Goal: Transaction & Acquisition: Purchase product/service

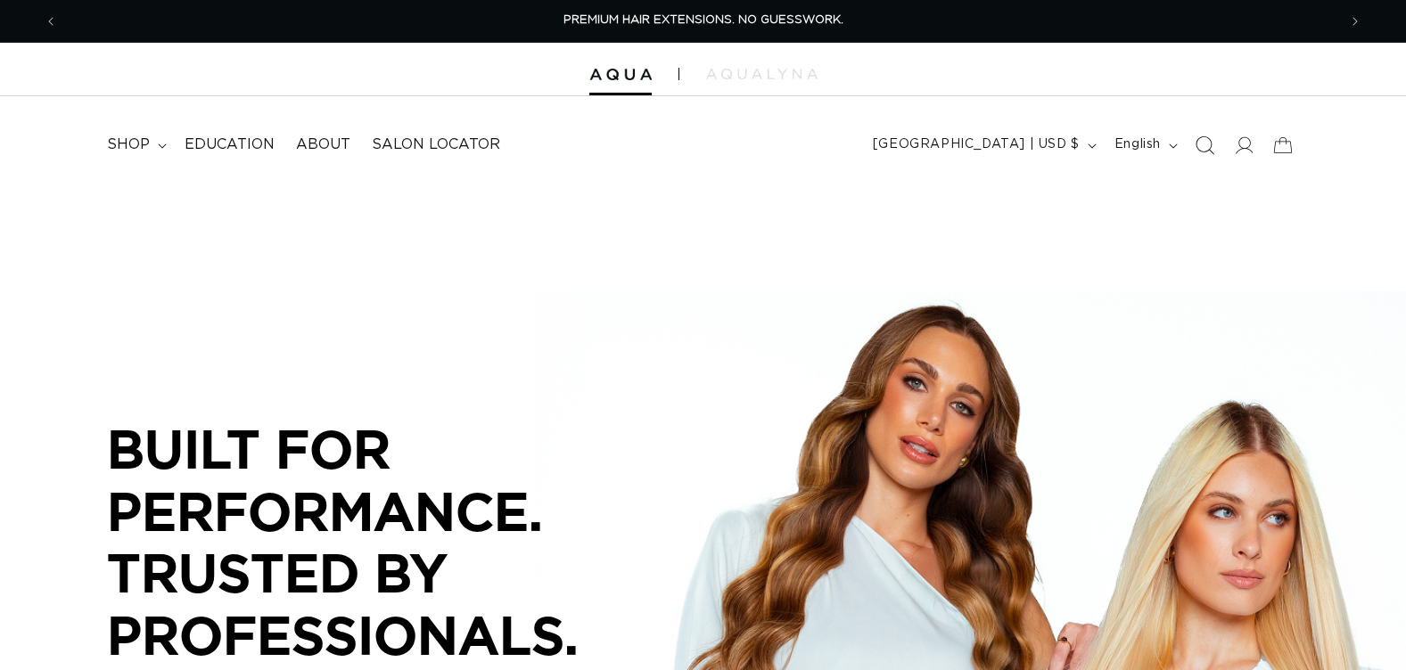
click at [1197, 144] on icon "Search" at bounding box center [1204, 145] width 19 height 19
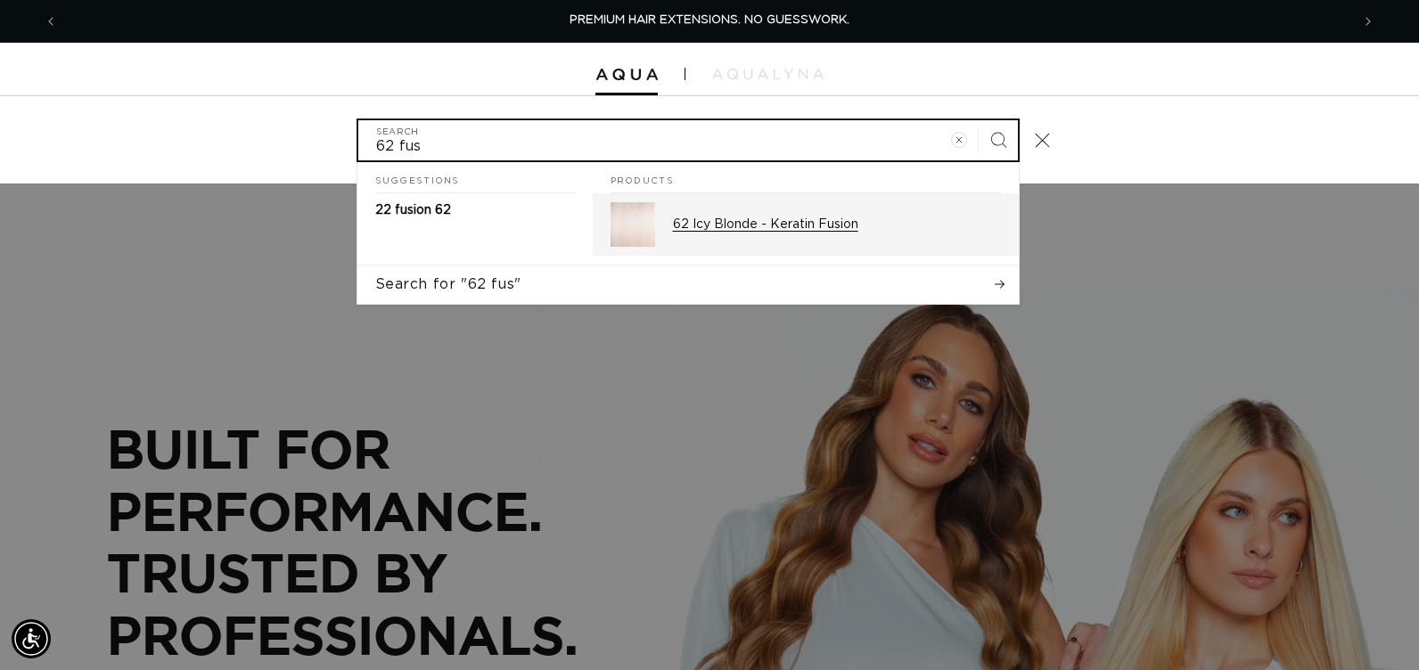
type input "62 fus"
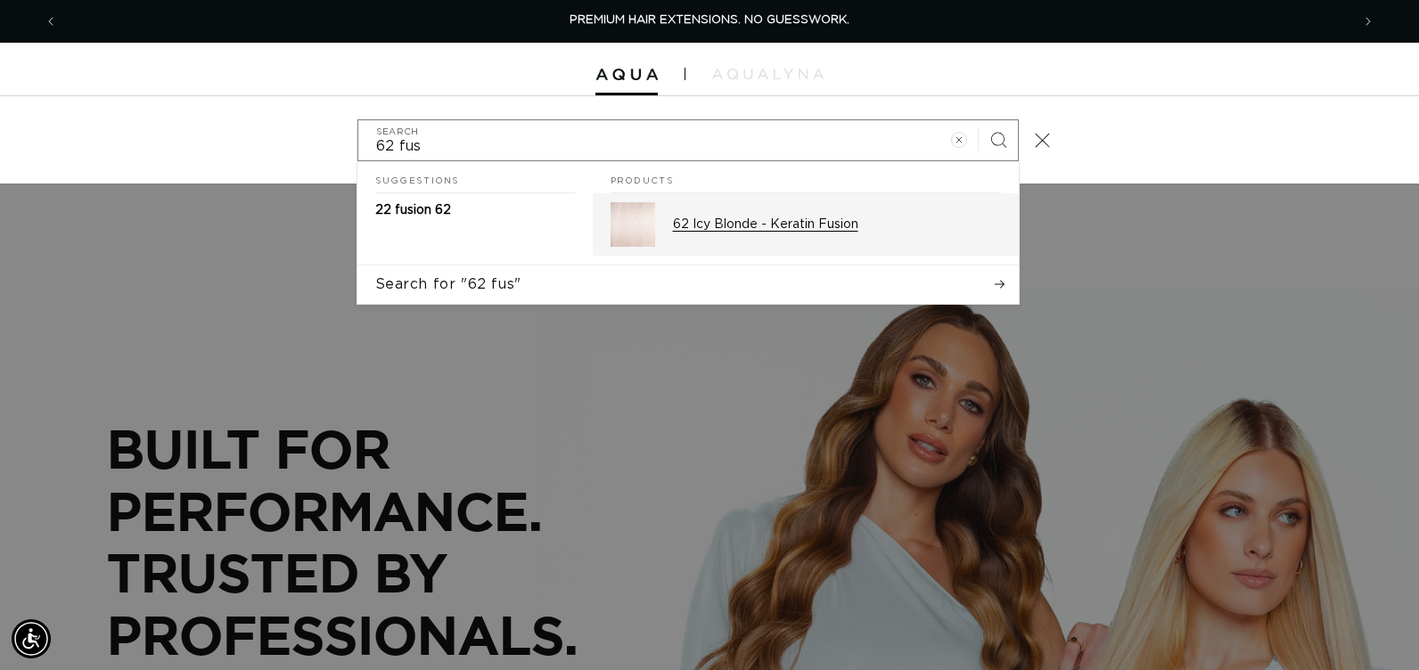
click at [797, 231] on p "62 Icy Blonde - Keratin Fusion" at bounding box center [837, 225] width 328 height 16
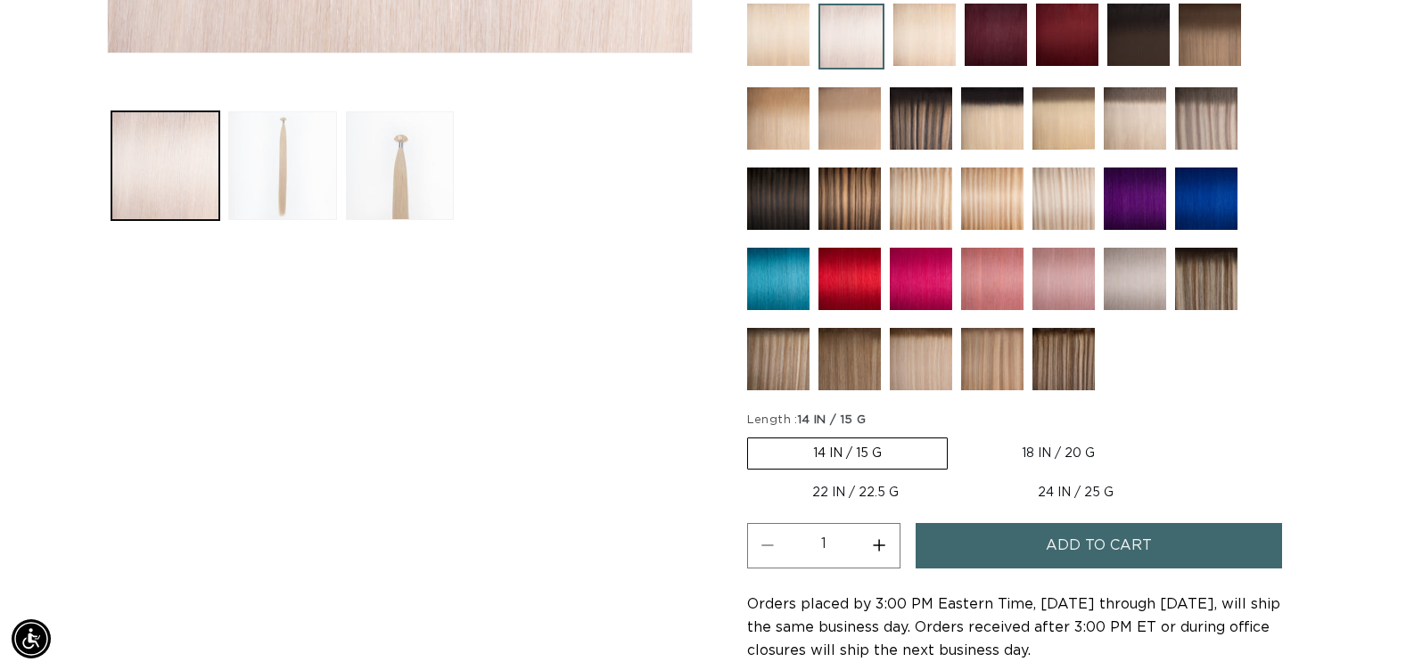
scroll to position [0, 1279]
click at [1047, 493] on label "24 IN / 25 G Variant sold out or unavailable" at bounding box center [1076, 493] width 206 height 30
click at [973, 475] on input "24 IN / 25 G Variant sold out or unavailable" at bounding box center [973, 474] width 1 height 1
radio input "true"
click at [882, 546] on button "Increase quantity for 62 Icy Blonde - Keratin Fusion" at bounding box center [879, 545] width 40 height 45
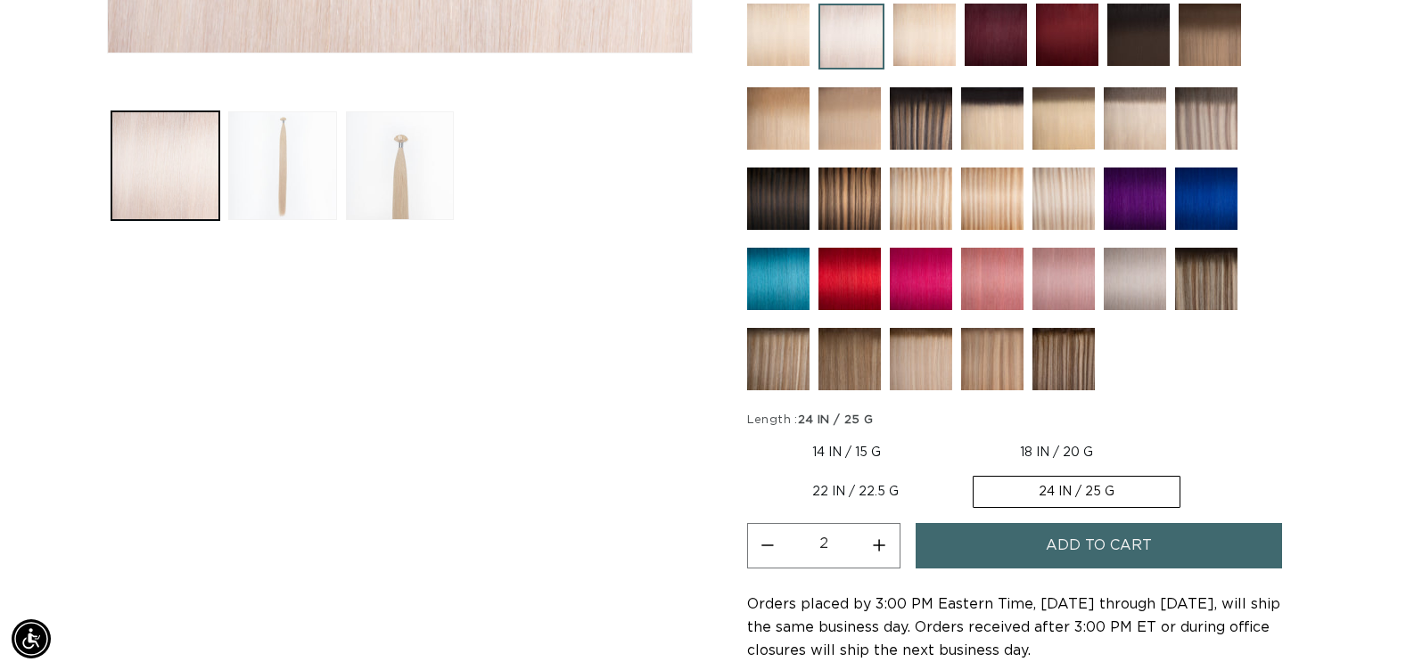
scroll to position [0, 2558]
click at [882, 546] on button "Increase quantity for 62 Icy Blonde - Keratin Fusion" at bounding box center [879, 545] width 40 height 45
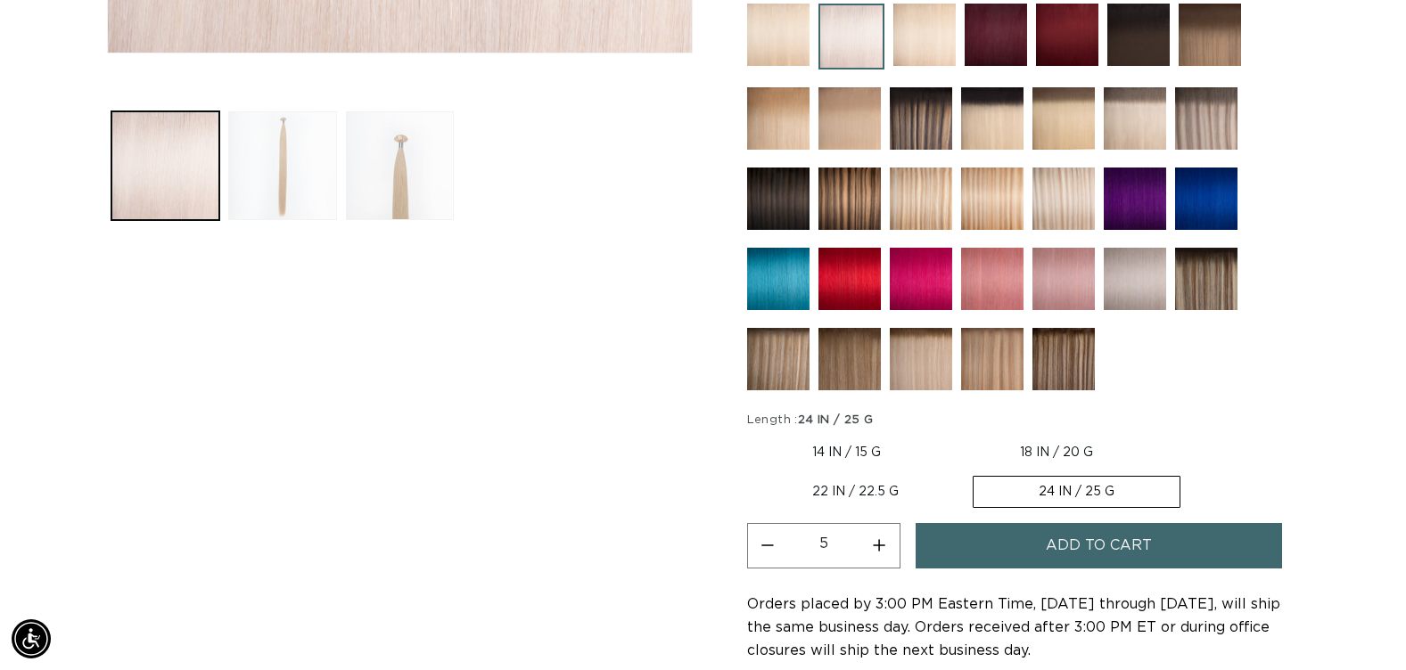
click at [882, 546] on button "Increase quantity for 62 Icy Blonde - Keratin Fusion" at bounding box center [879, 545] width 40 height 45
type input "7"
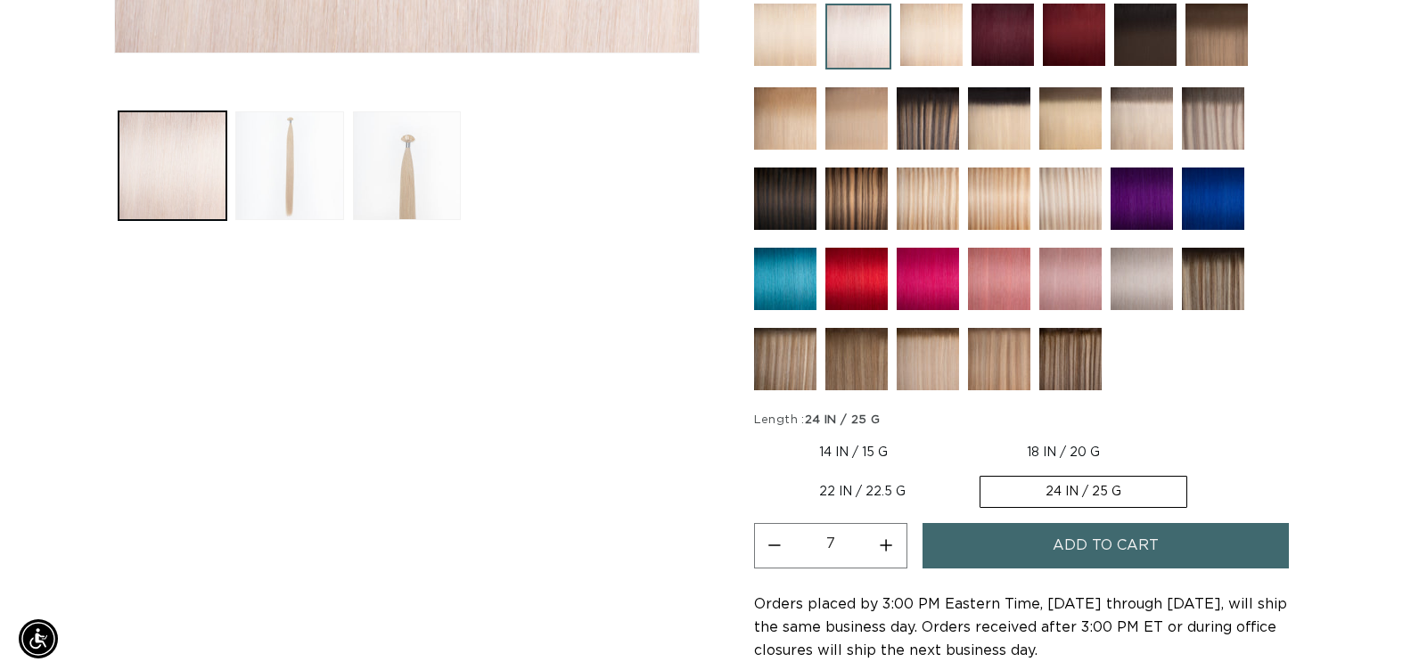
scroll to position [0, 1279]
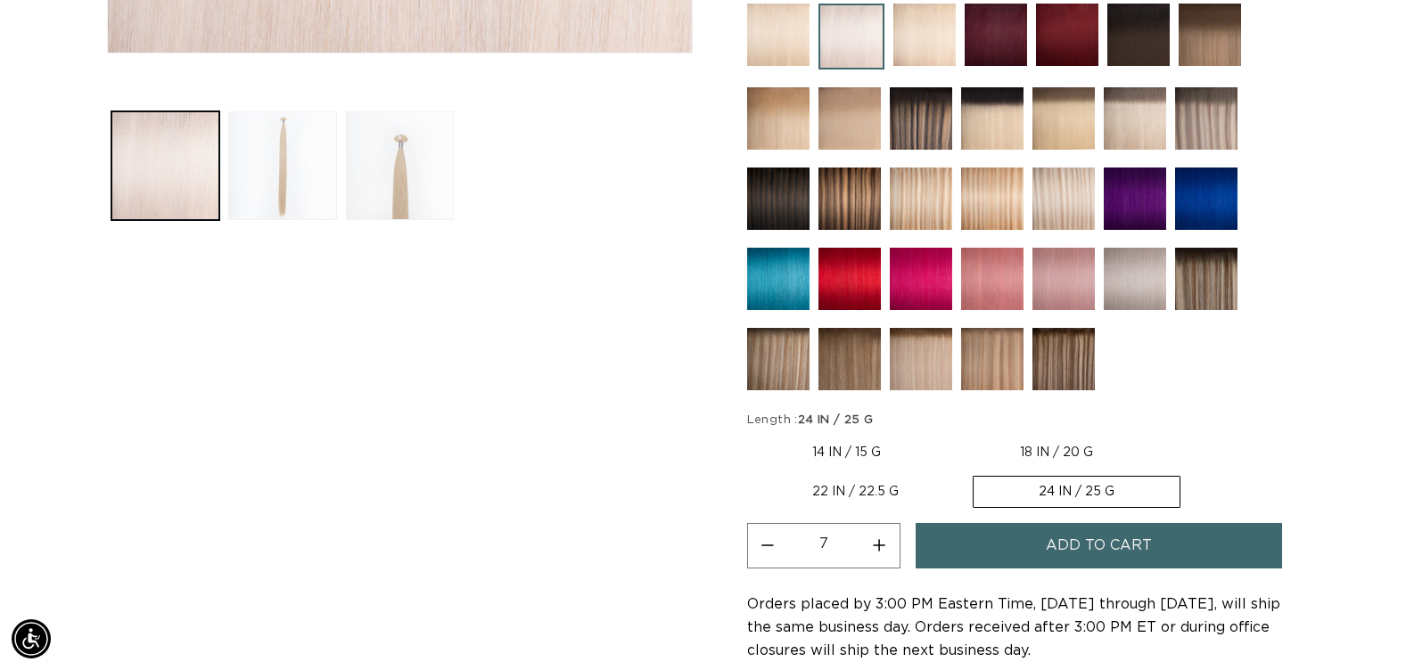
click at [1062, 546] on span "Add to cart" at bounding box center [1099, 545] width 106 height 45
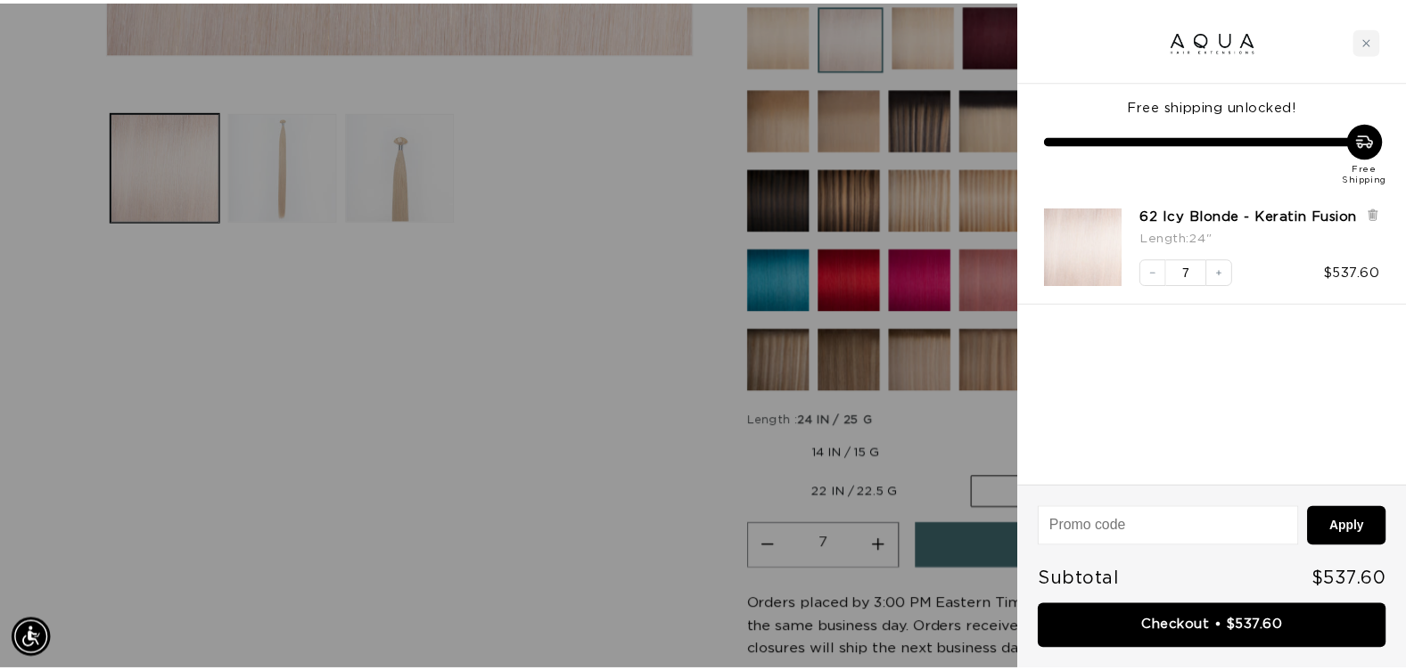
scroll to position [0, 1293]
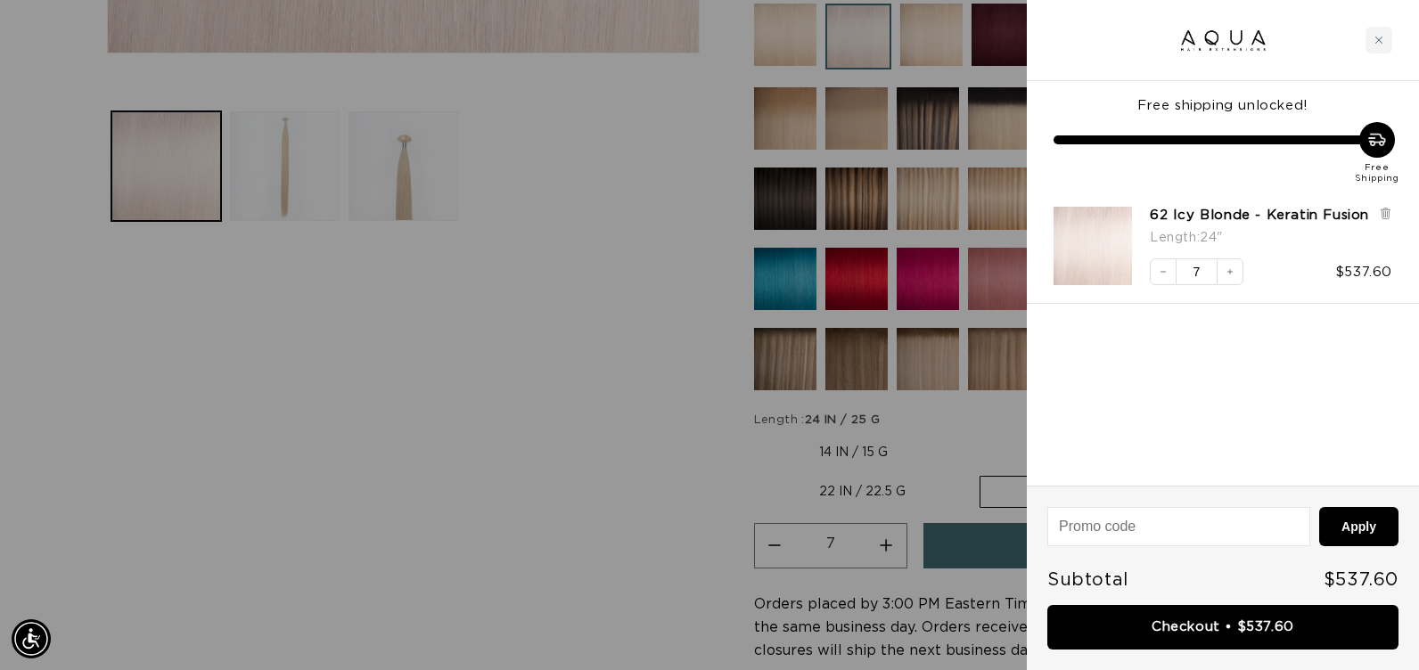
click at [545, 474] on div at bounding box center [709, 335] width 1419 height 670
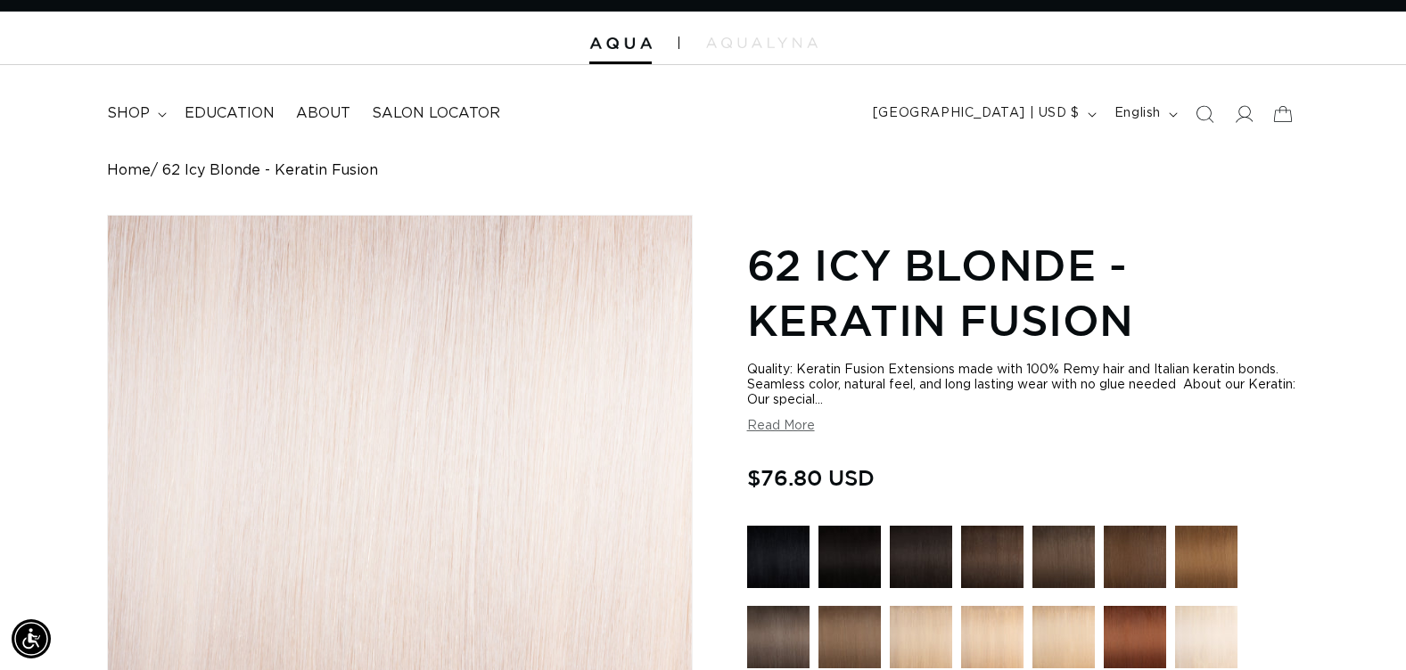
scroll to position [0, 0]
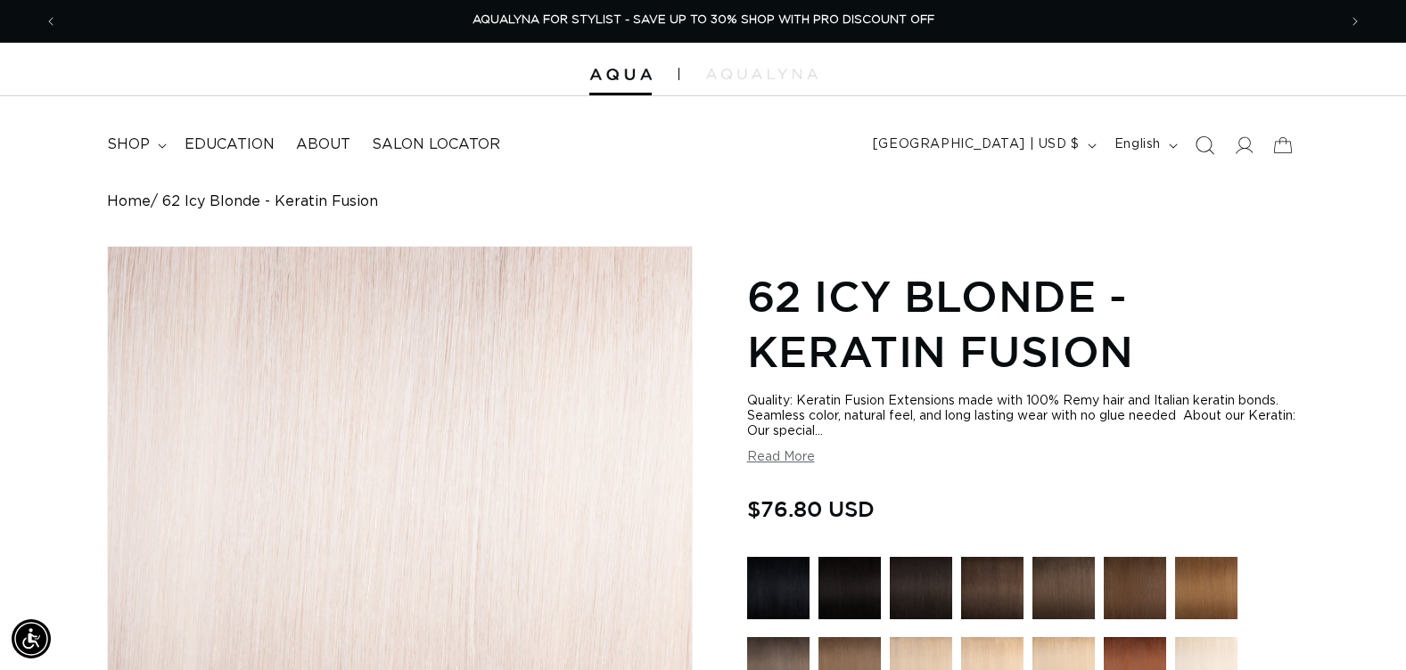
click at [1210, 144] on icon "Search" at bounding box center [1204, 145] width 19 height 19
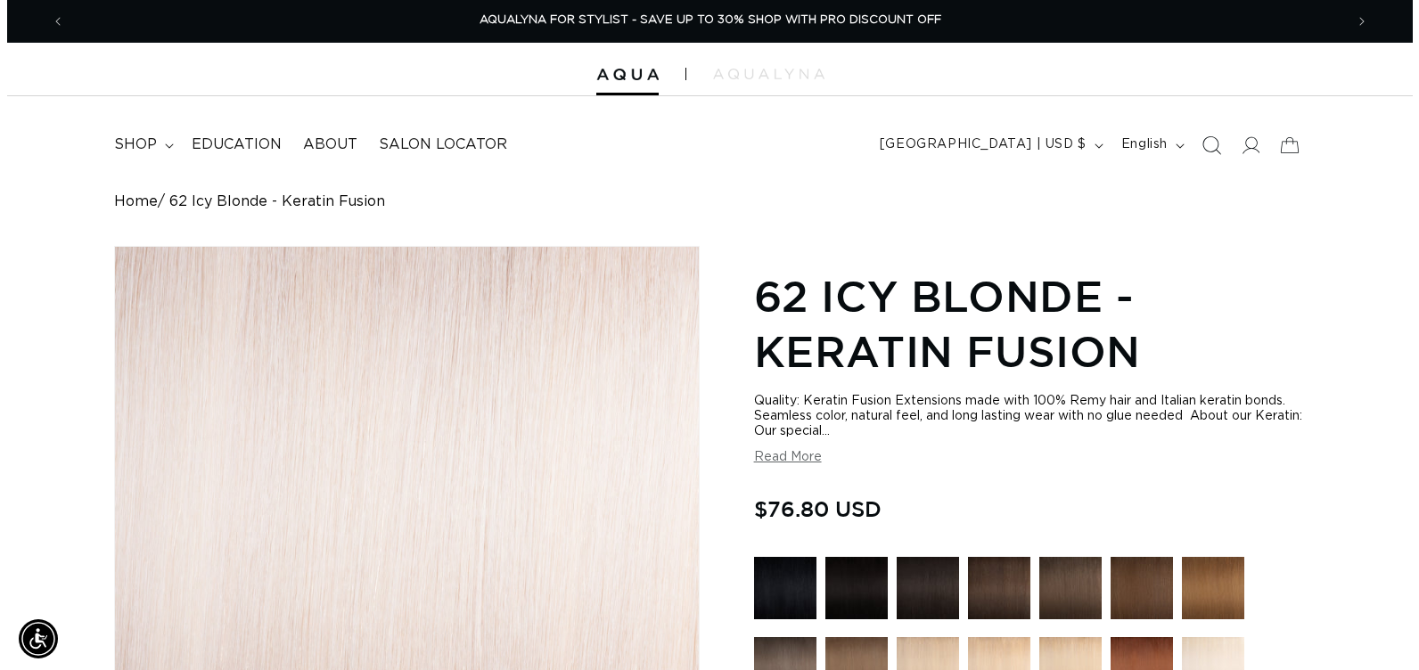
scroll to position [0, 2585]
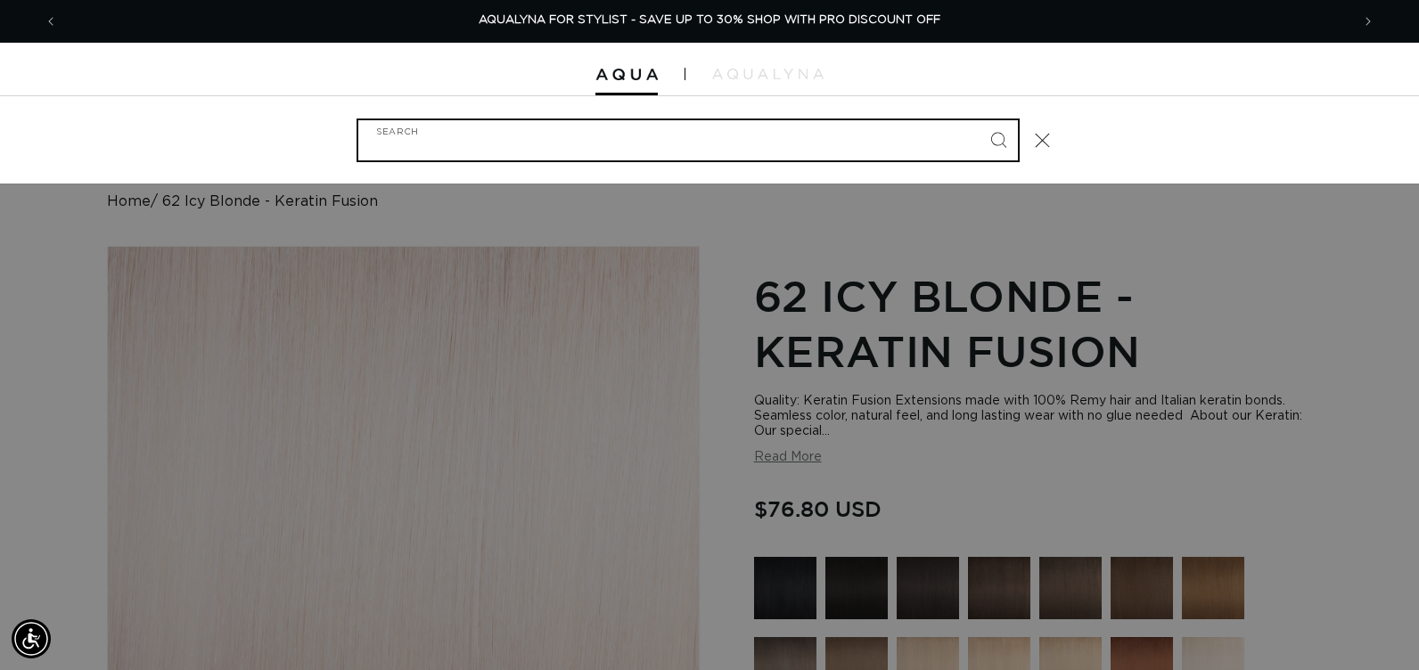
click at [635, 142] on input "Search" at bounding box center [688, 140] width 660 height 40
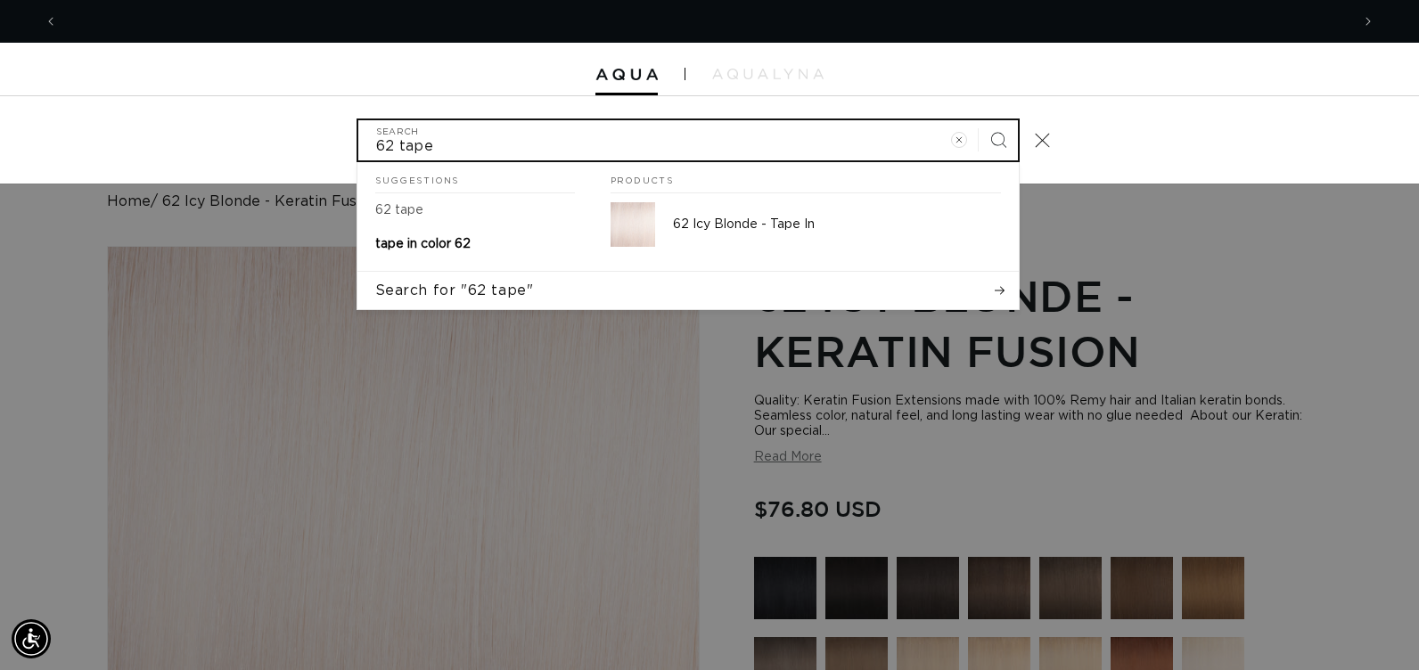
scroll to position [0, 1293]
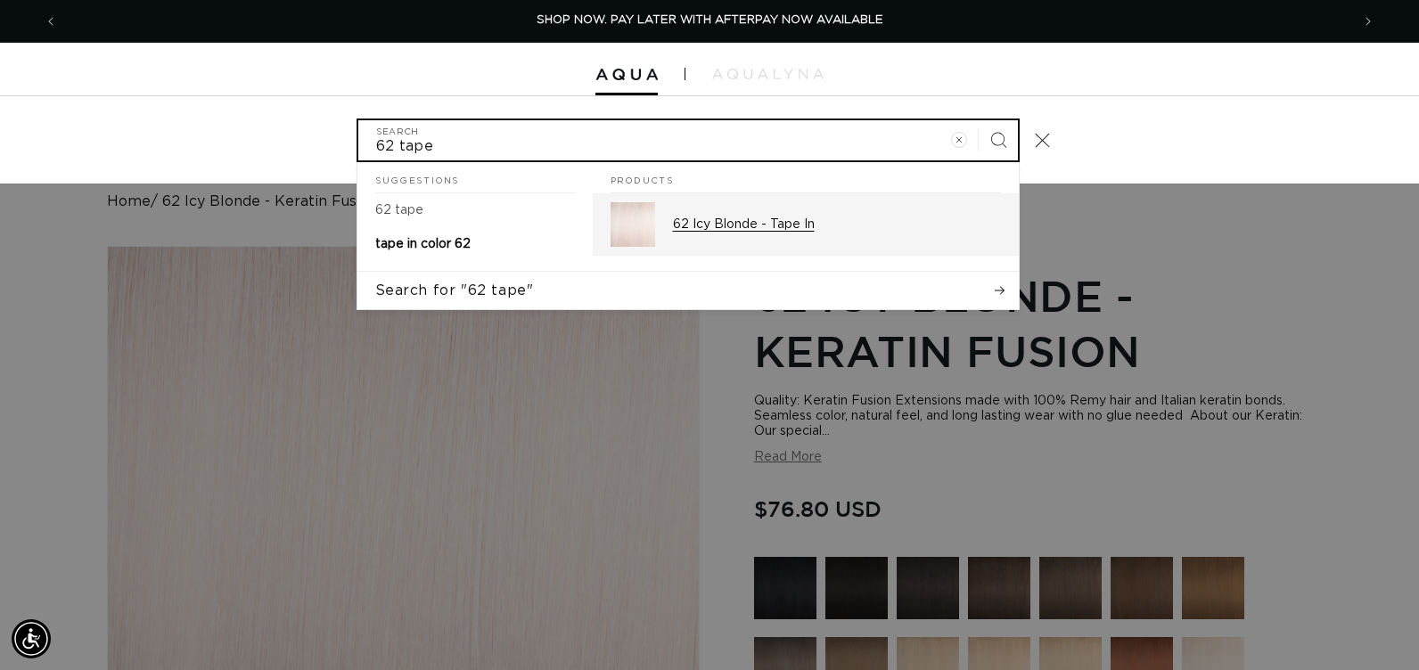
type input "62 tape"
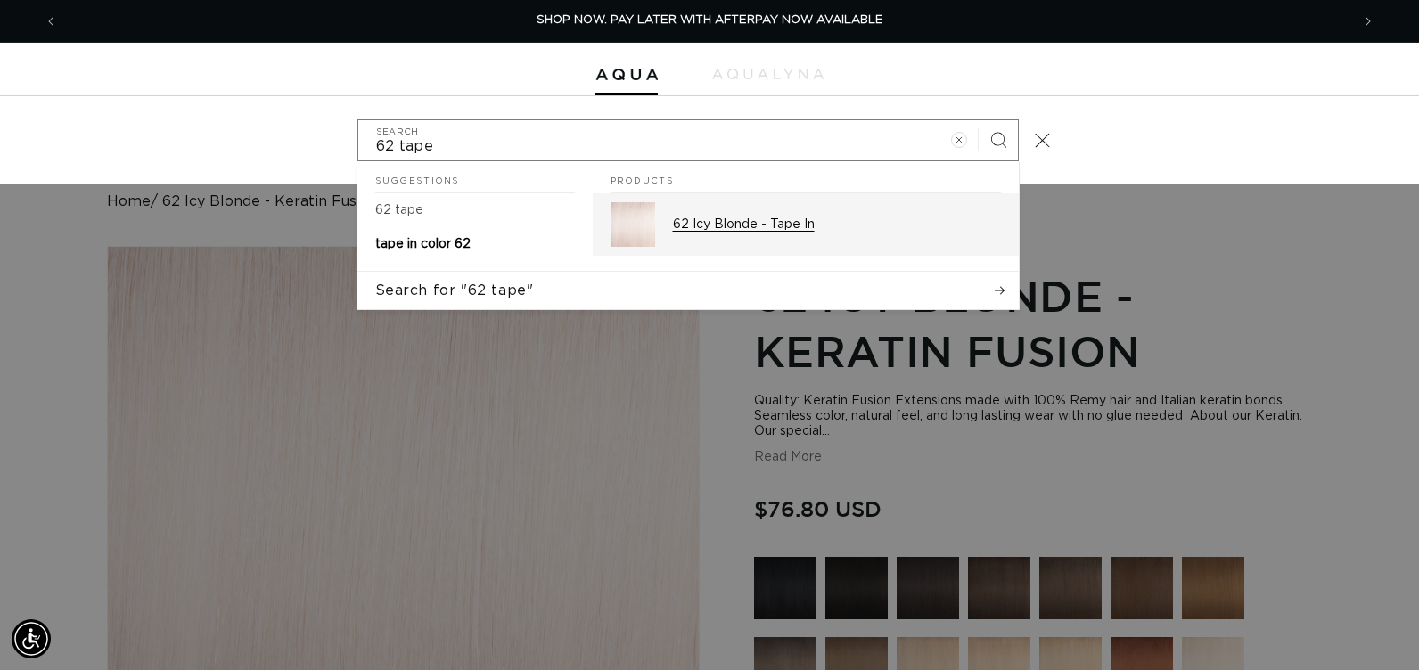
click at [646, 219] on img "Search" at bounding box center [633, 224] width 45 height 45
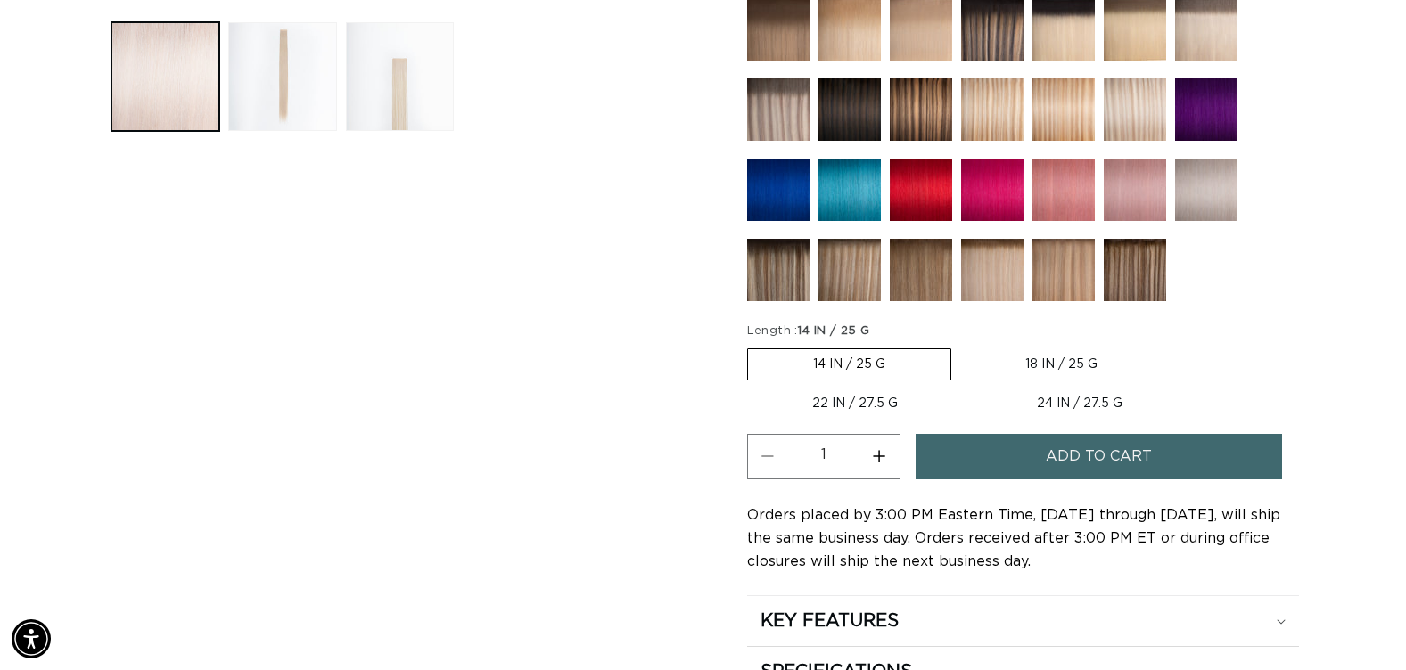
scroll to position [0, 1279]
click at [1039, 401] on label "24 IN / 27.5 G Variant sold out or unavailable" at bounding box center [1080, 404] width 216 height 30
click at [973, 386] on input "24 IN / 27.5 G Variant sold out or unavailable" at bounding box center [972, 385] width 1 height 1
radio input "true"
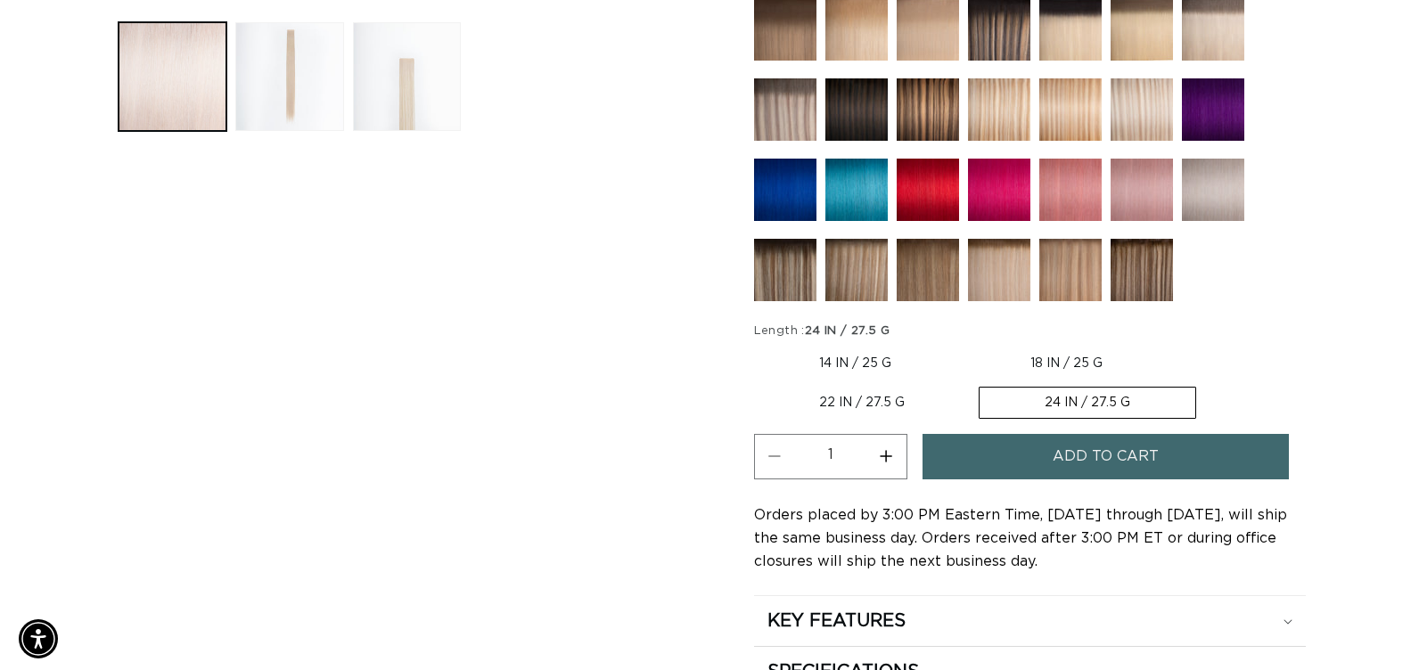
scroll to position [0, 2558]
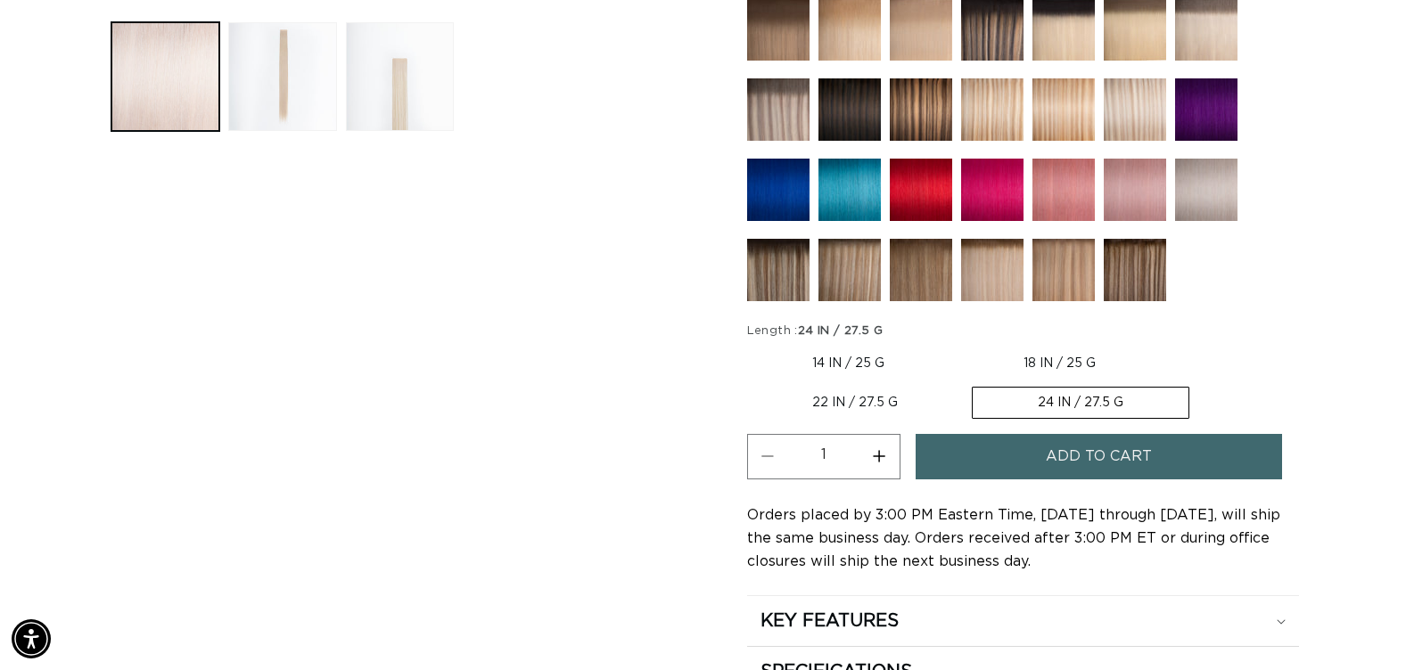
click at [1105, 467] on span "Add to cart" at bounding box center [1099, 456] width 106 height 45
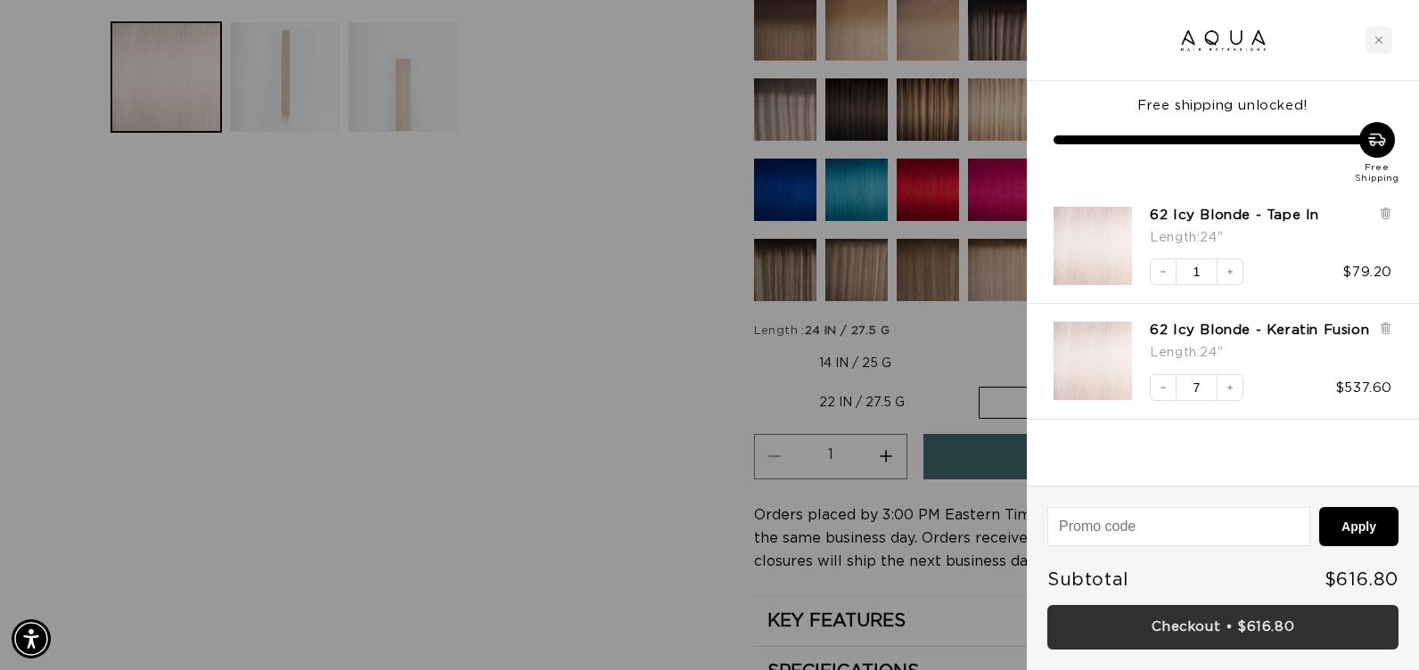
scroll to position [0, 0]
click at [1147, 618] on link "Checkout • $616.80" at bounding box center [1222, 627] width 351 height 45
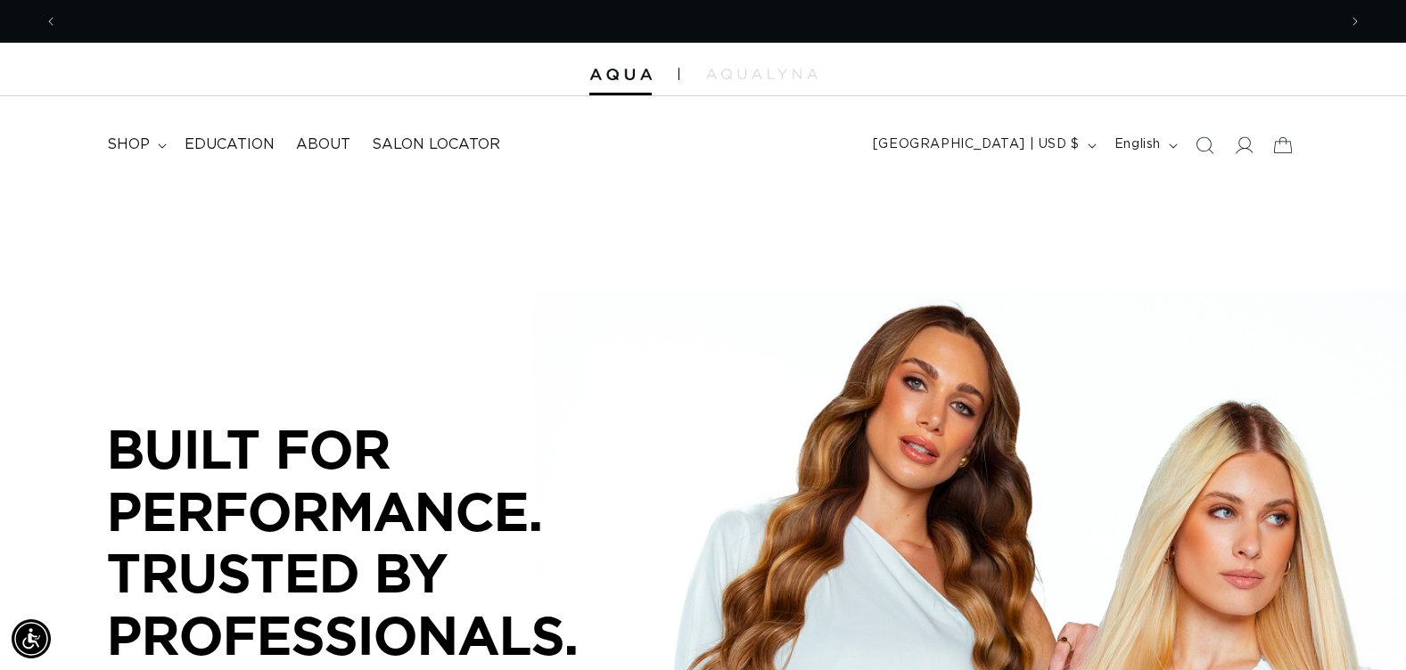
scroll to position [0, 1279]
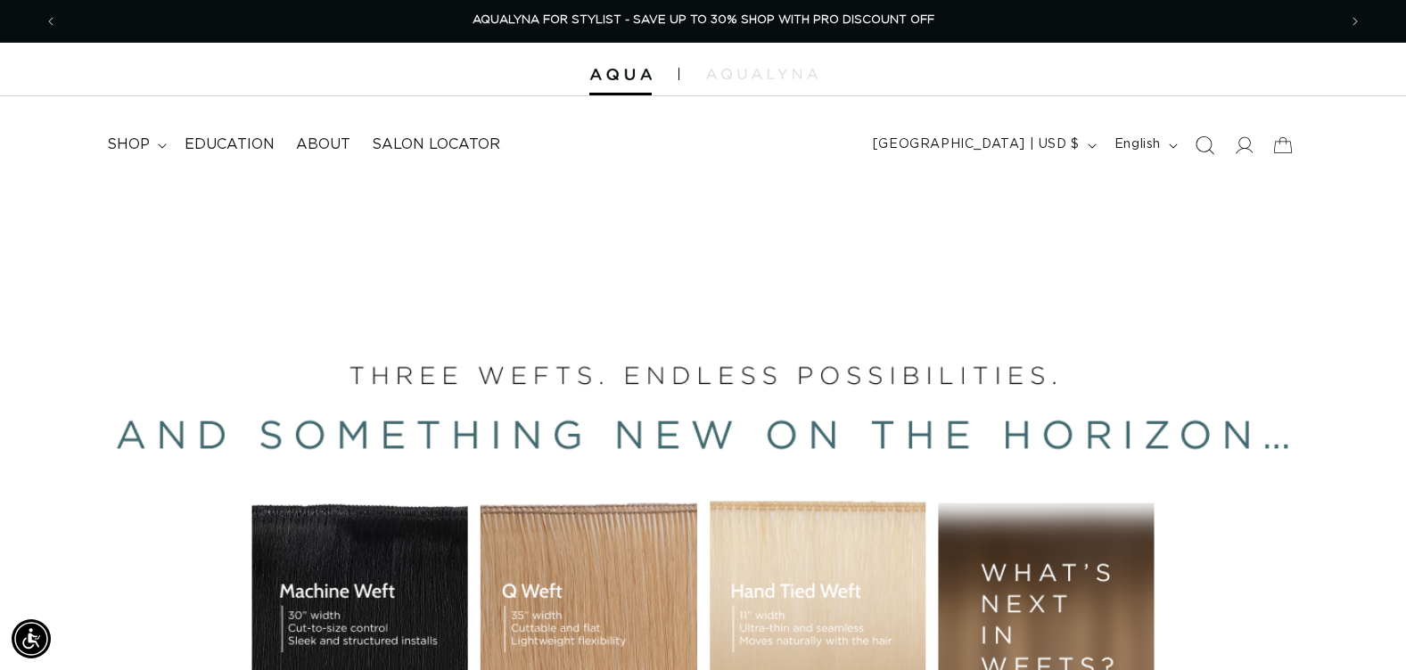
click at [1205, 151] on icon "Search" at bounding box center [1204, 145] width 19 height 19
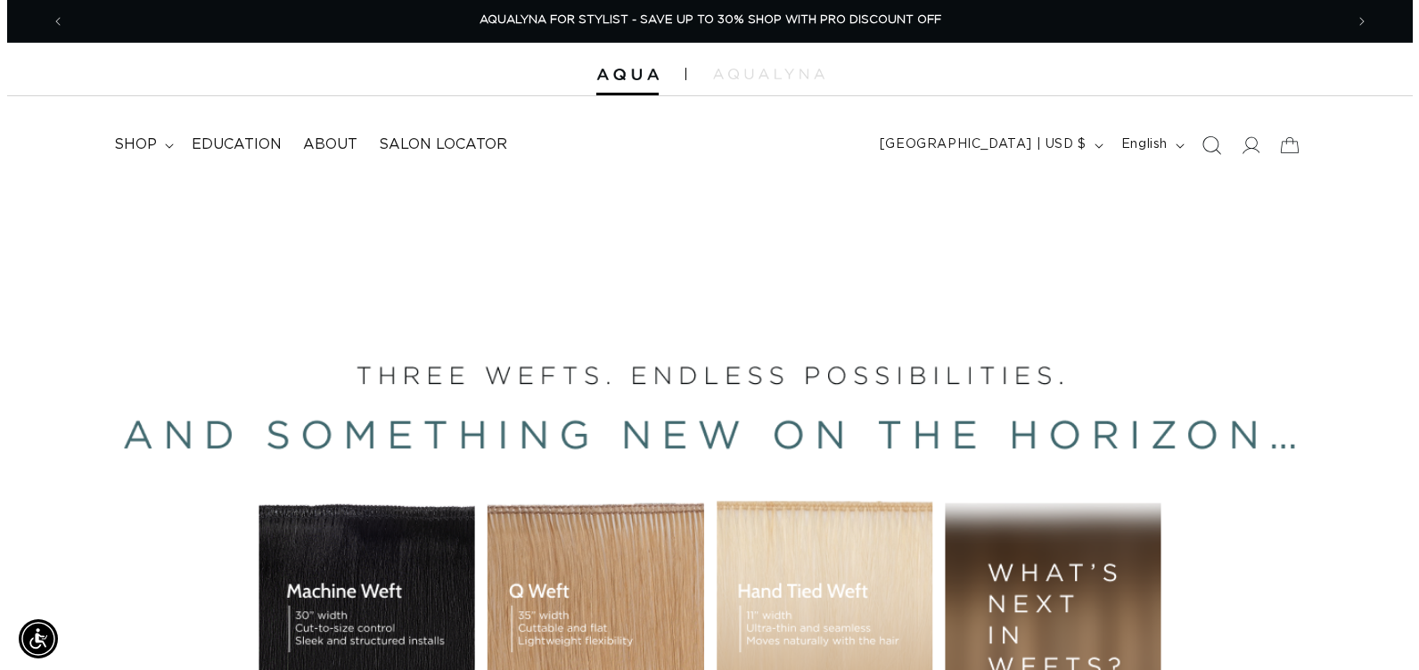
scroll to position [0, 2585]
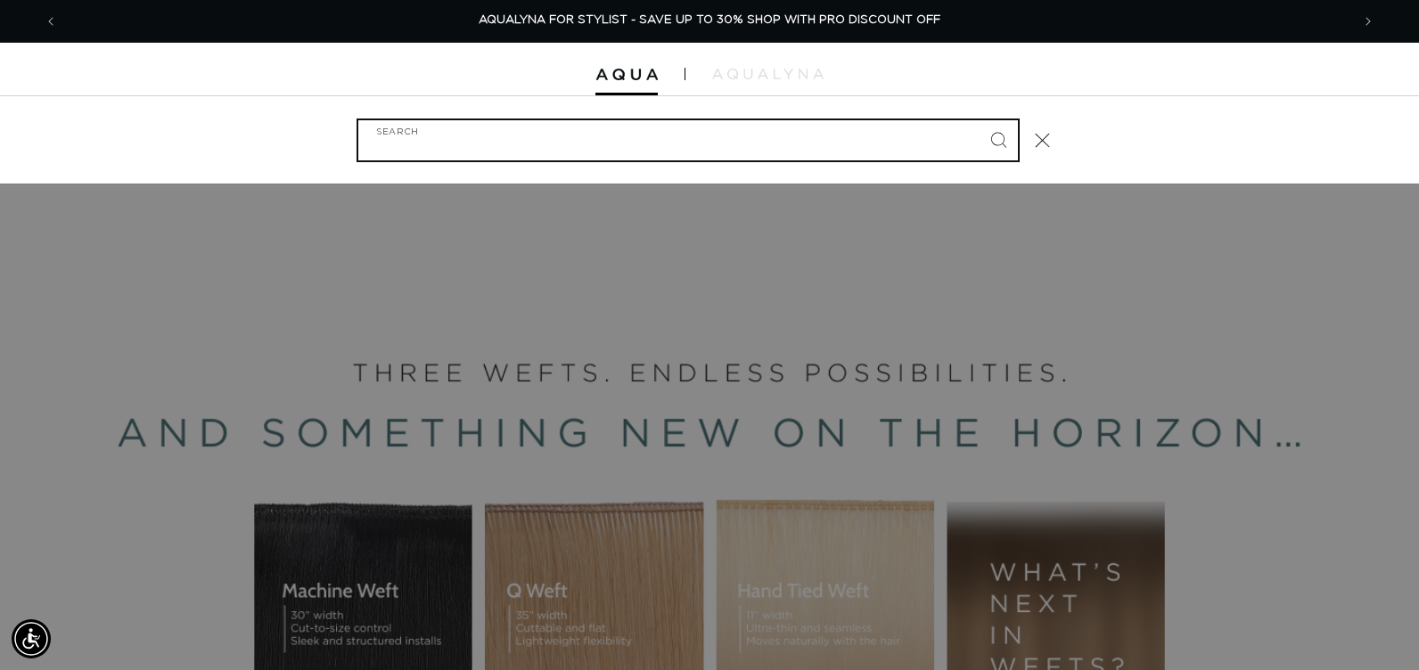
click at [472, 151] on input "Search" at bounding box center [688, 140] width 660 height 40
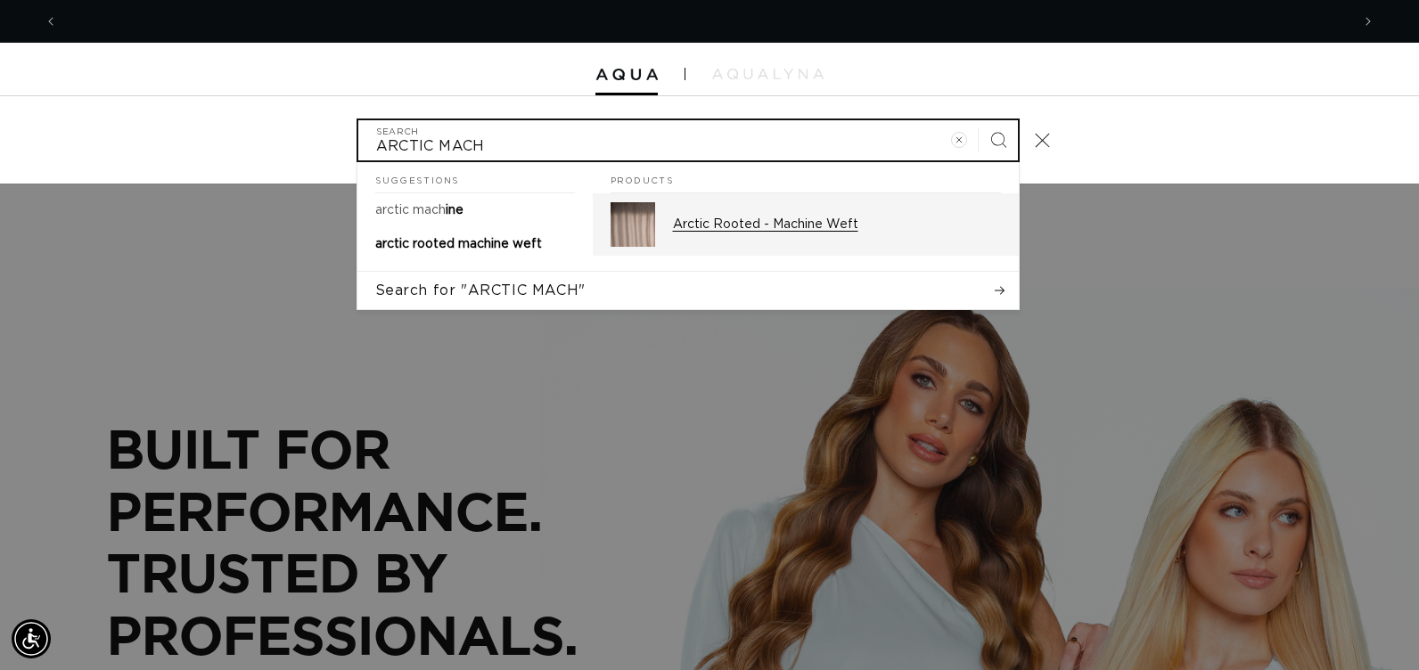
scroll to position [0, 1293]
type input "ARCTIC MACH"
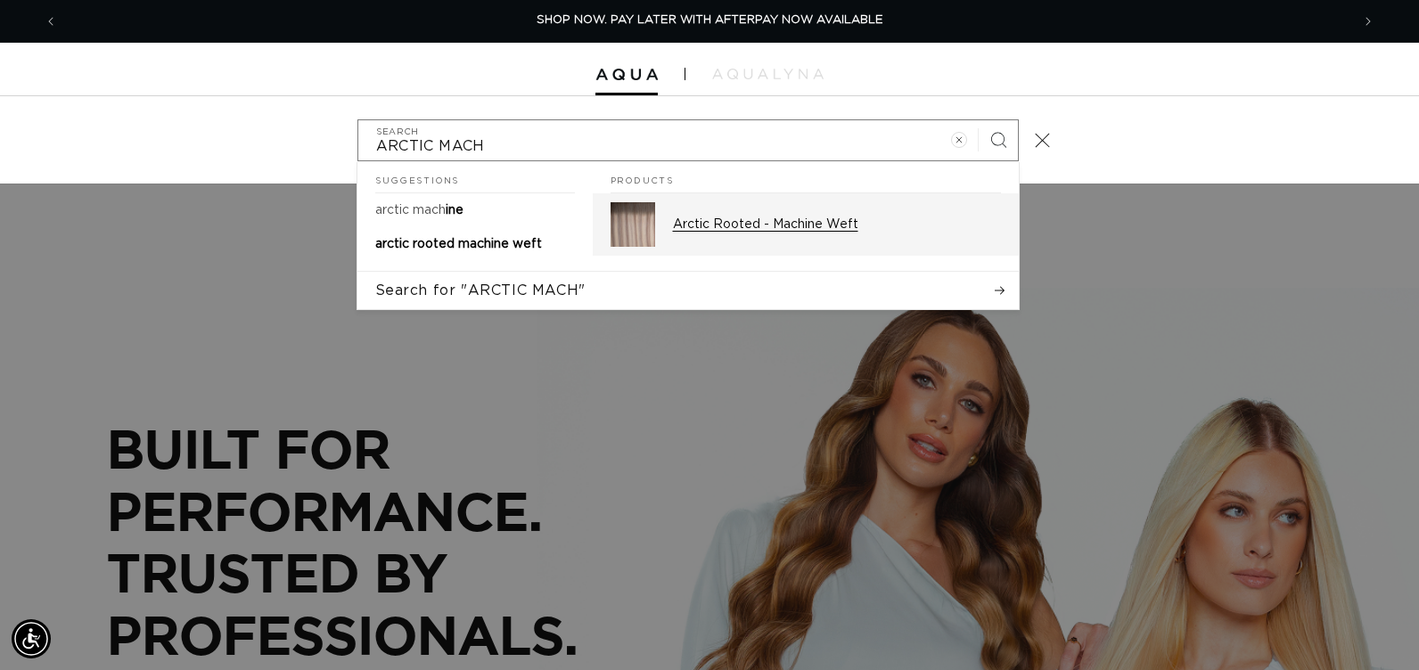
click at [704, 227] on p "Arctic Rooted - Machine Weft" at bounding box center [837, 225] width 328 height 16
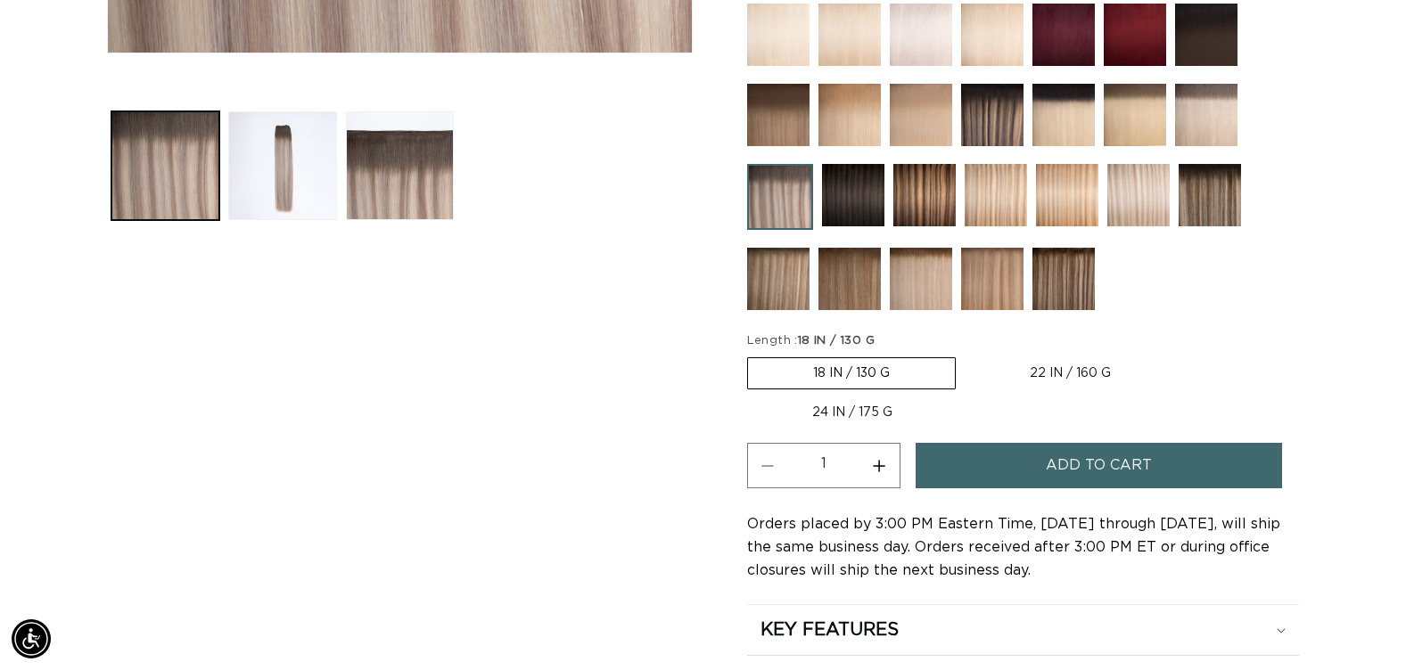
click at [1005, 464] on button "Add to cart" at bounding box center [1099, 465] width 366 height 45
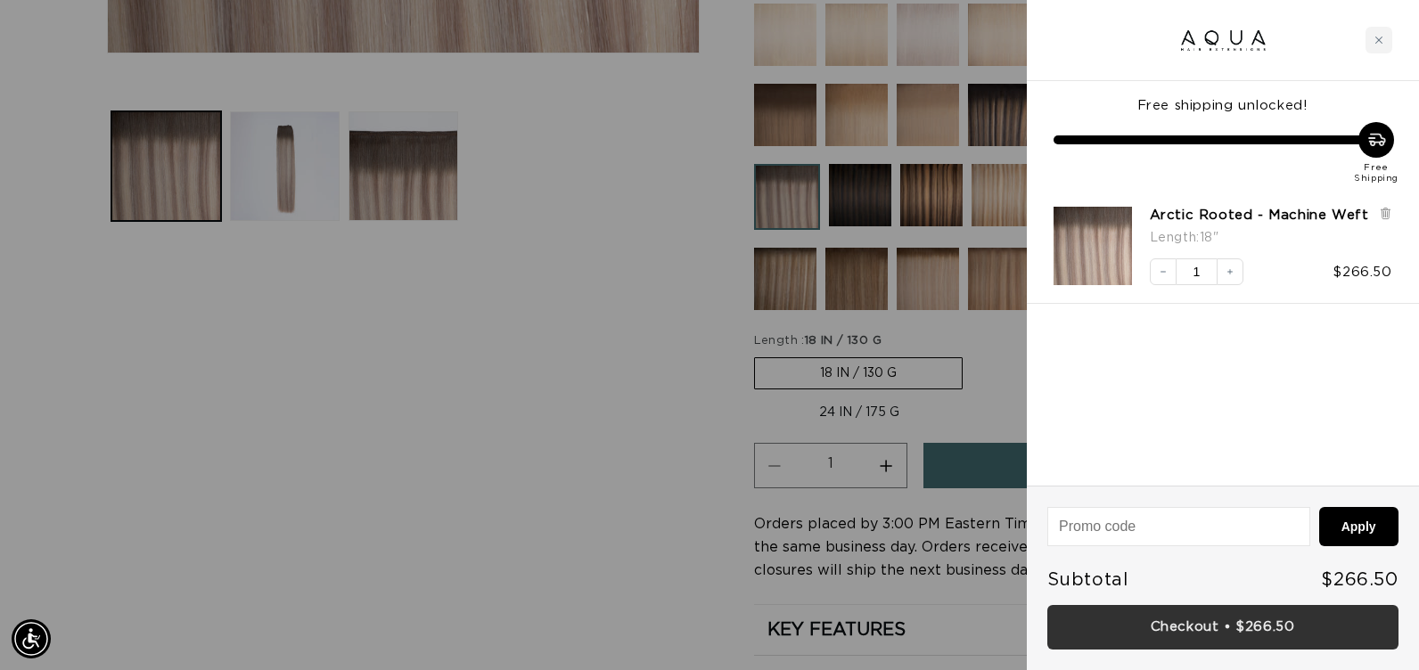
scroll to position [0, 1293]
click at [1140, 617] on link "Checkout • $266.50" at bounding box center [1222, 627] width 351 height 45
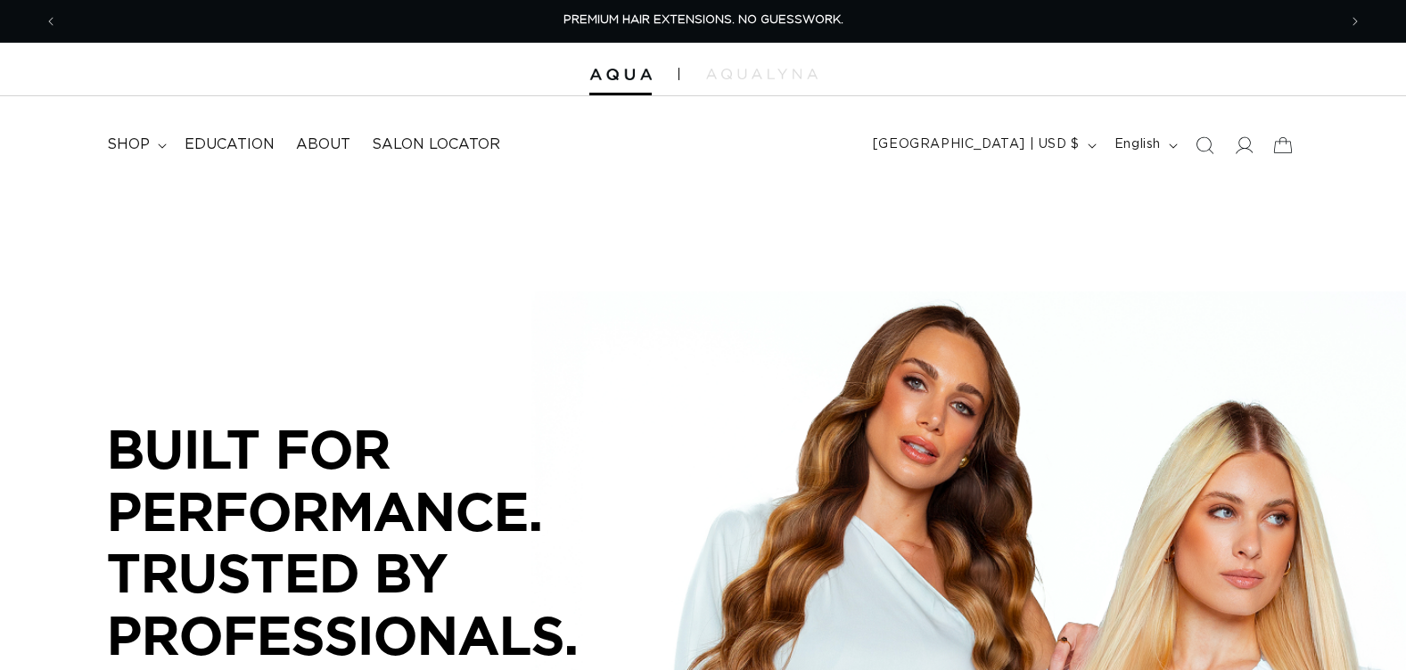
click at [1205, 141] on icon "Search" at bounding box center [1204, 145] width 18 height 18
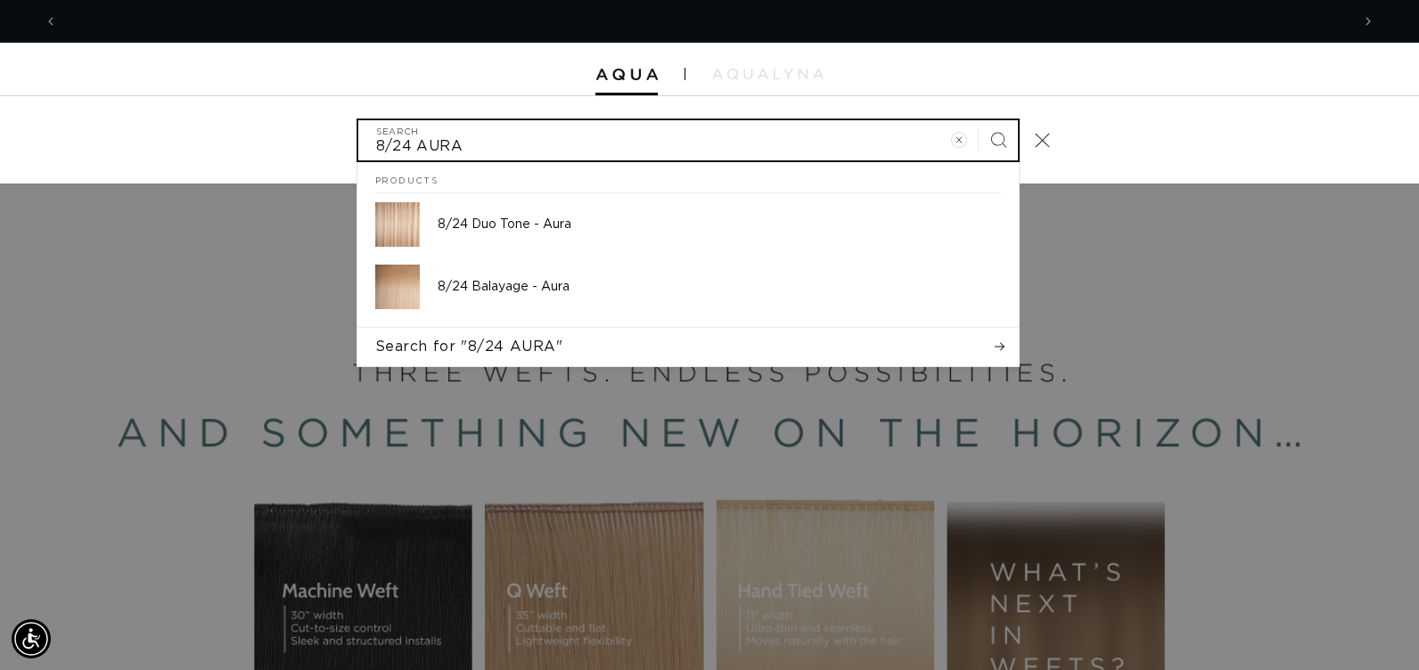
scroll to position [0, 2585]
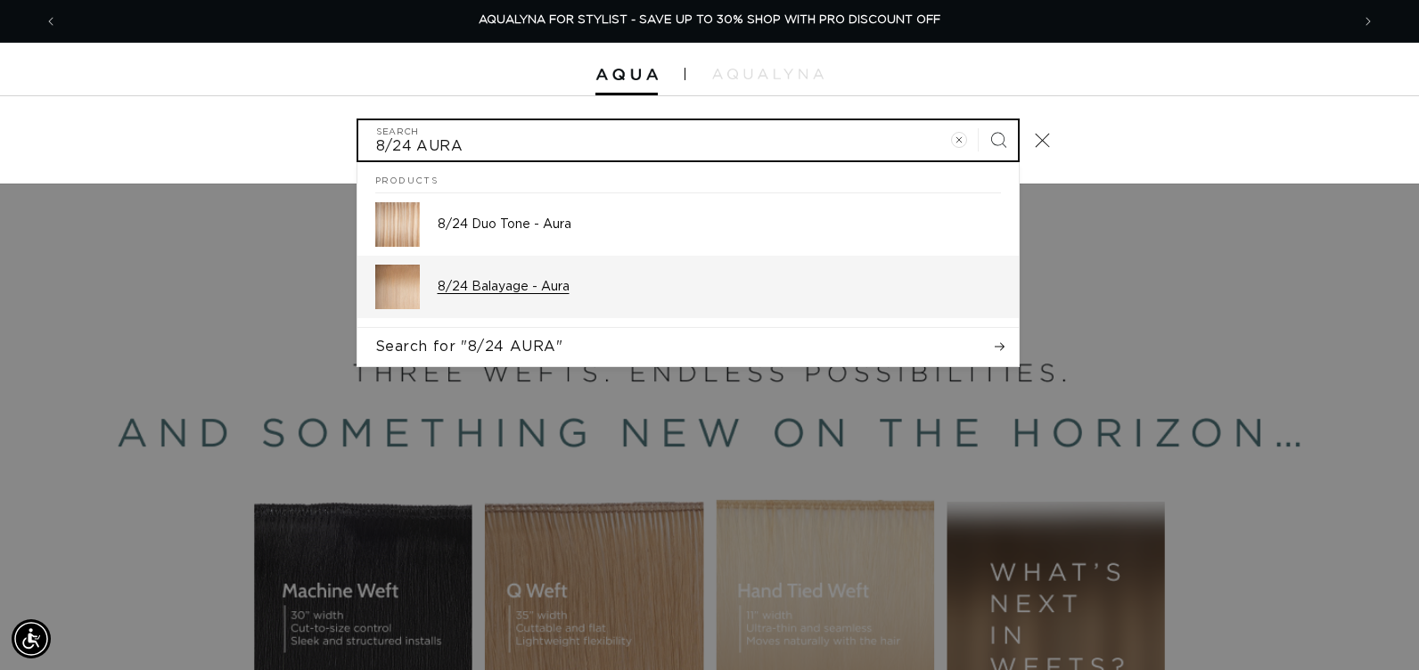
type input "8/24 AURA"
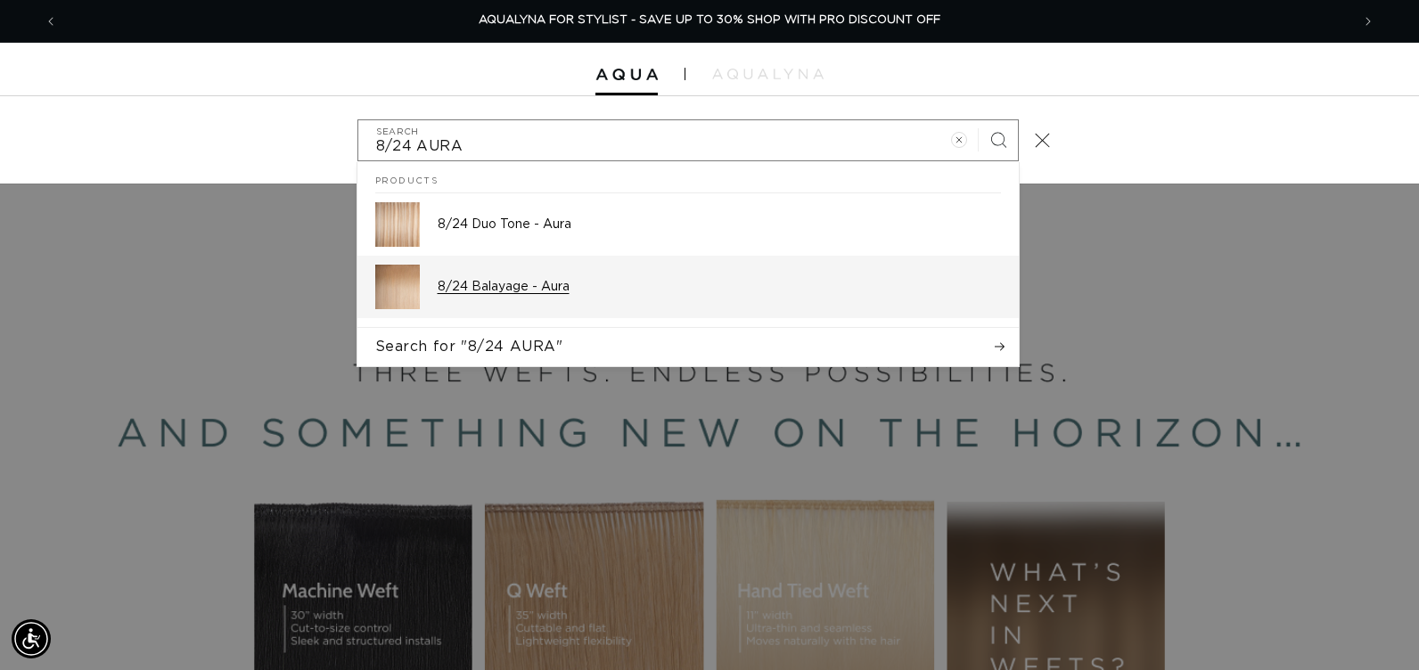
click at [518, 283] on p "8/24 Balayage - Aura" at bounding box center [719, 287] width 563 height 16
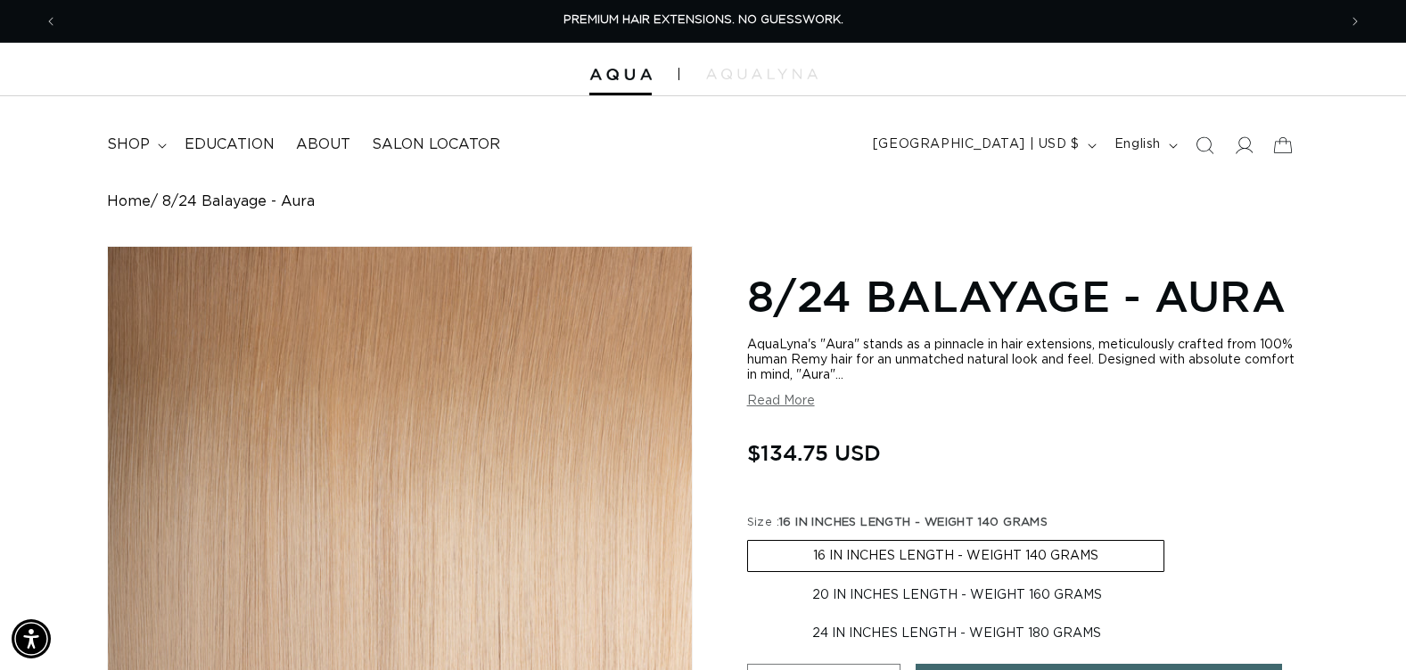
click at [916, 636] on label "24 IN INCHES LENGTH - WEIGHT 180 GRAMS Variant sold out or unavailable" at bounding box center [956, 634] width 419 height 30
click at [1176, 578] on input "24 IN INCHES LENGTH - WEIGHT 180 GRAMS Variant sold out or unavailable" at bounding box center [1176, 577] width 1 height 1
radio input "true"
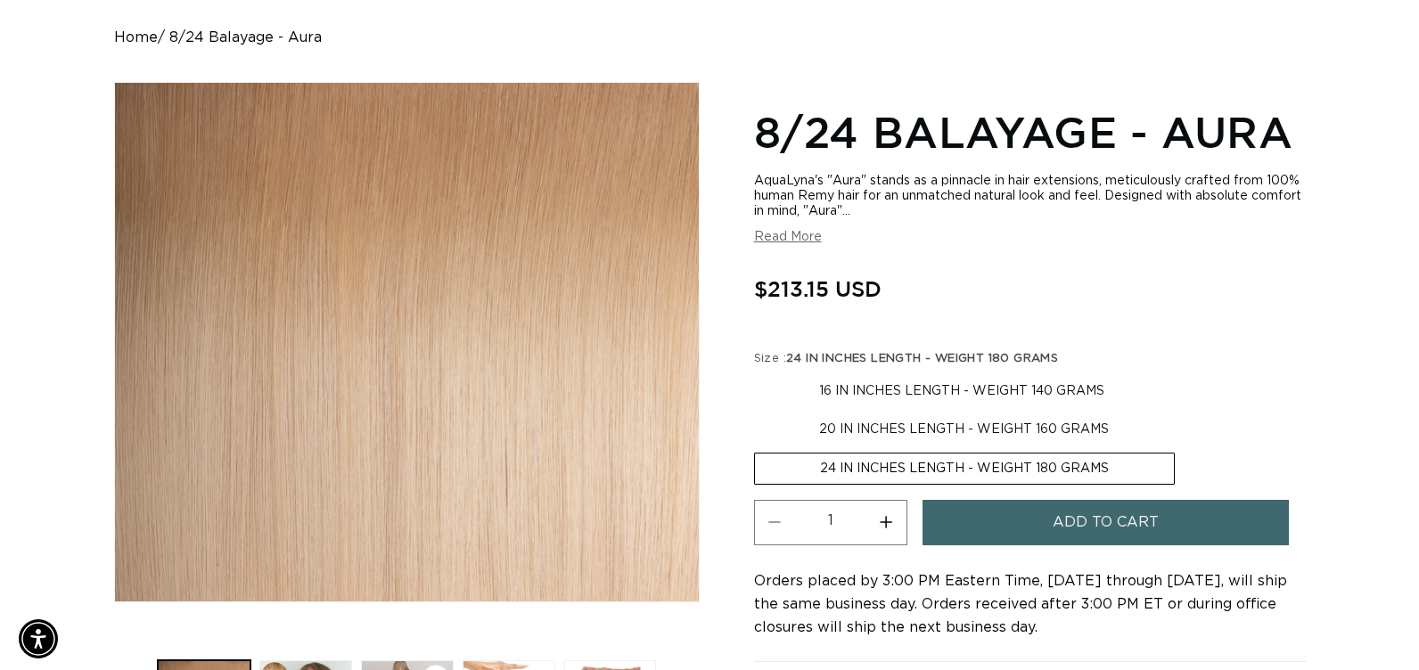
scroll to position [178, 0]
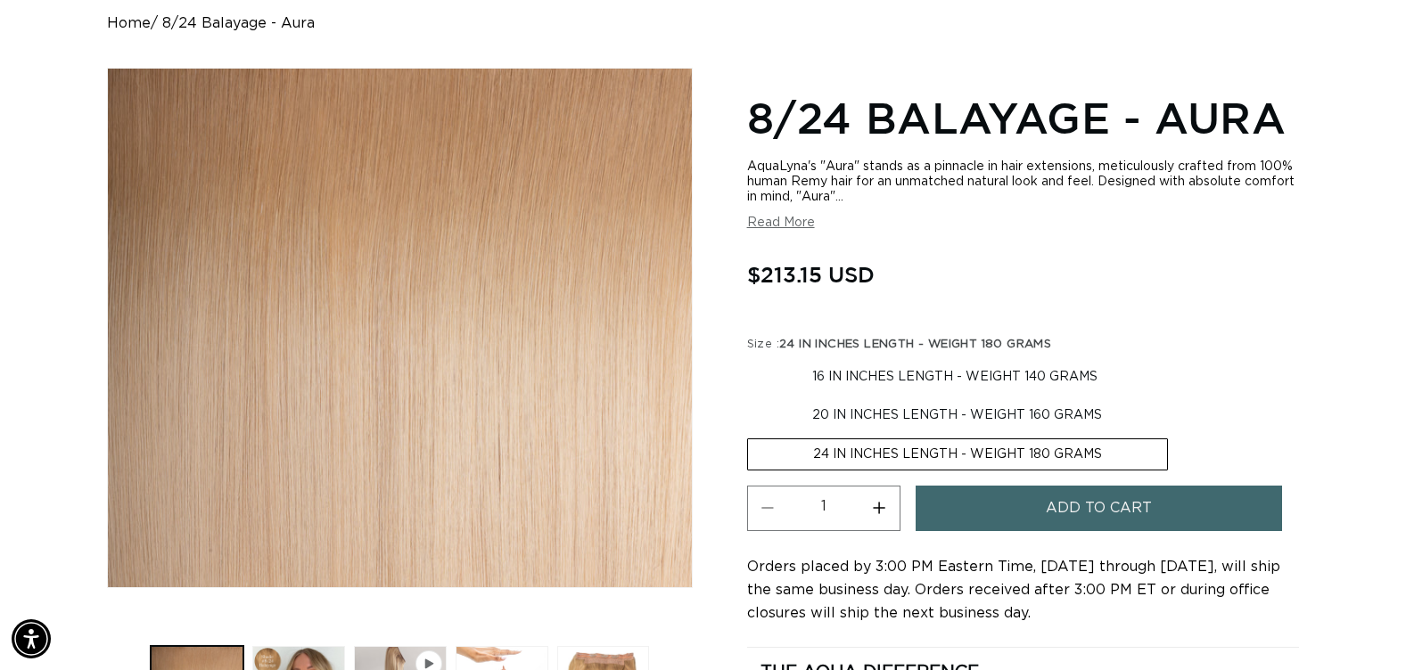
click at [1113, 521] on span "Add to cart" at bounding box center [1099, 508] width 106 height 45
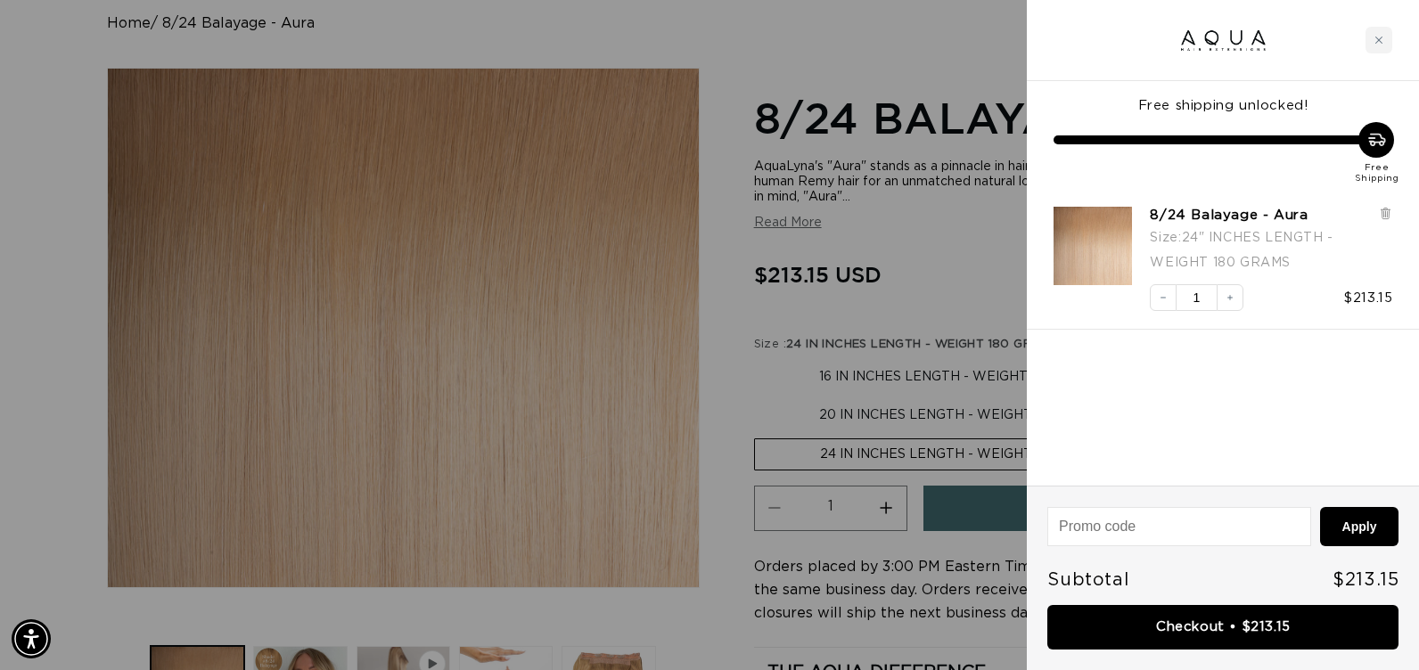
scroll to position [0, 1293]
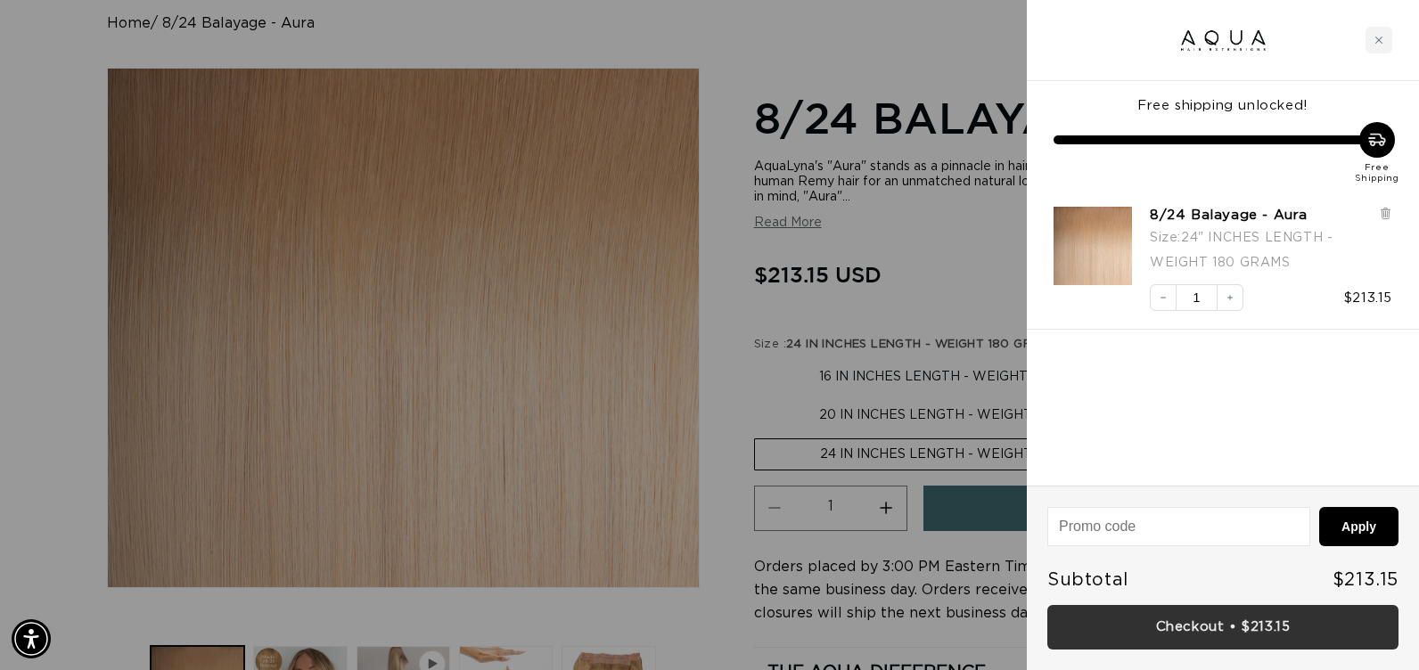
click at [1258, 630] on link "Checkout • $213.15" at bounding box center [1222, 627] width 351 height 45
